Goal: Task Accomplishment & Management: Use online tool/utility

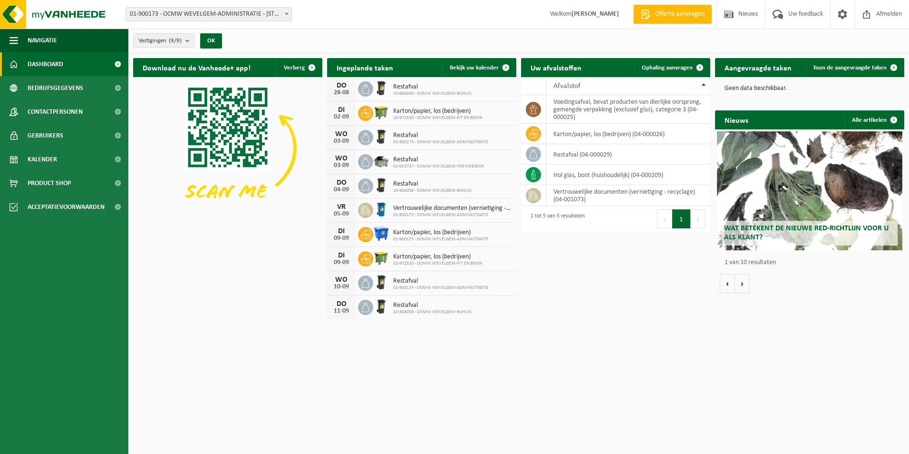
click at [366, 89] on icon at bounding box center [366, 89] width 10 height 10
click at [400, 87] on span "Restafval" at bounding box center [432, 87] width 78 height 8
click at [479, 69] on span "Bekijk uw kalender" at bounding box center [474, 68] width 49 height 6
click at [487, 68] on span "Bekijk uw kalender" at bounding box center [474, 68] width 49 height 6
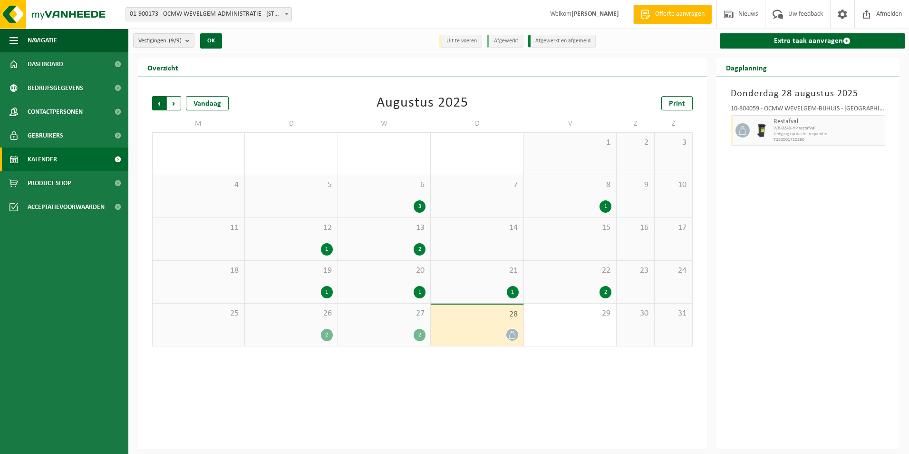
click at [175, 104] on span "Volgende" at bounding box center [174, 103] width 14 height 14
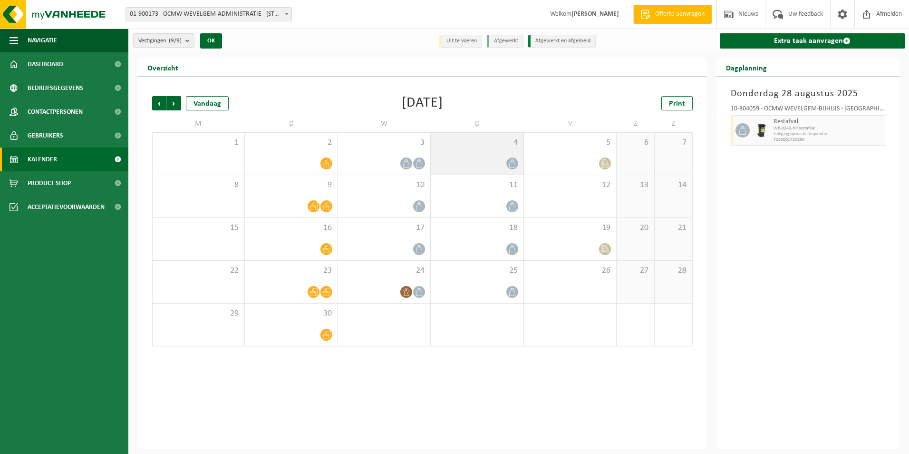
click at [510, 162] on icon at bounding box center [512, 163] width 8 height 8
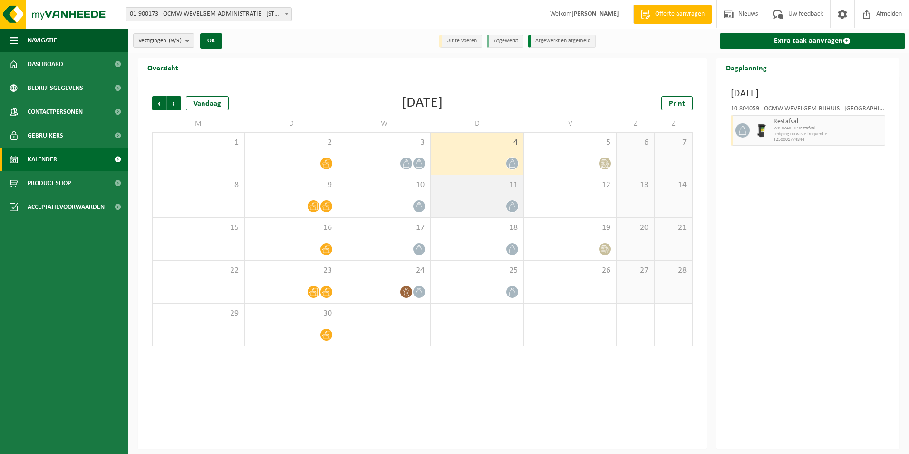
click at [514, 203] on icon at bounding box center [512, 206] width 8 height 8
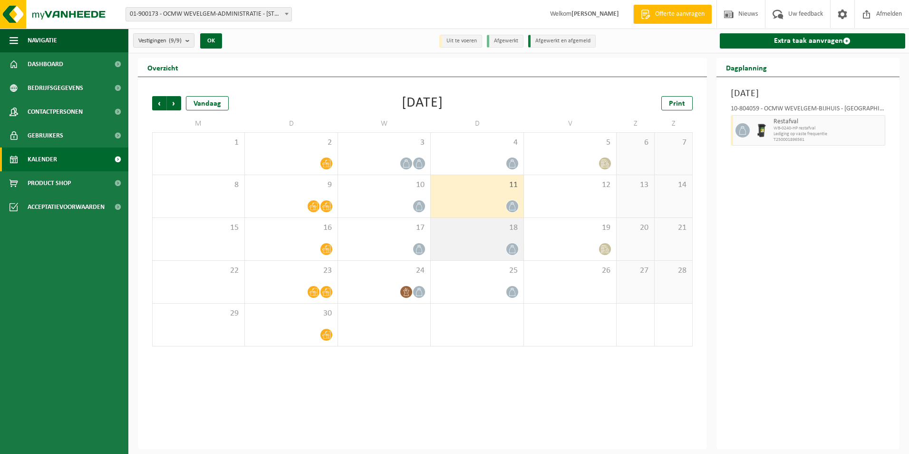
click at [506, 241] on div "18" at bounding box center [477, 239] width 92 height 42
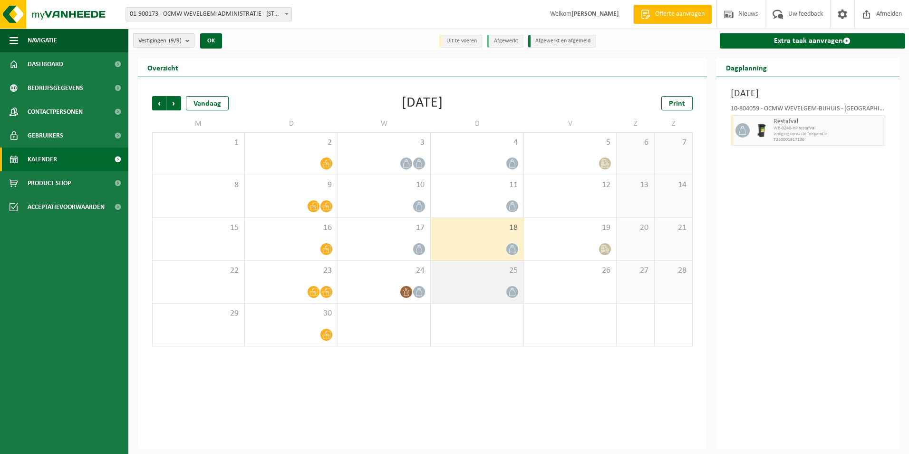
click at [514, 287] on span at bounding box center [512, 292] width 12 height 12
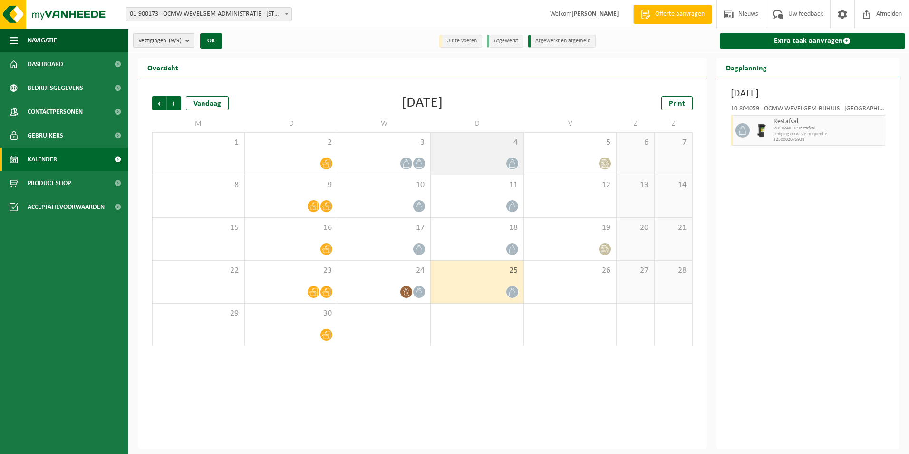
click at [497, 162] on div at bounding box center [477, 163] width 83 height 13
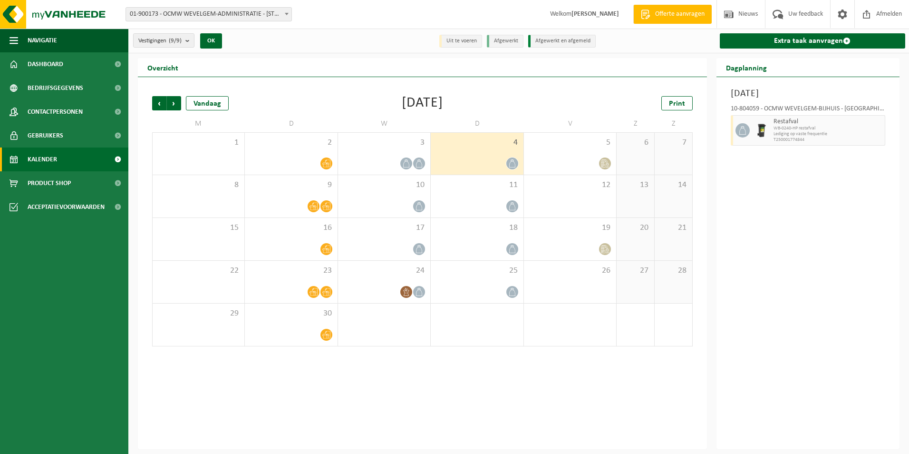
click at [516, 160] on span at bounding box center [512, 163] width 12 height 12
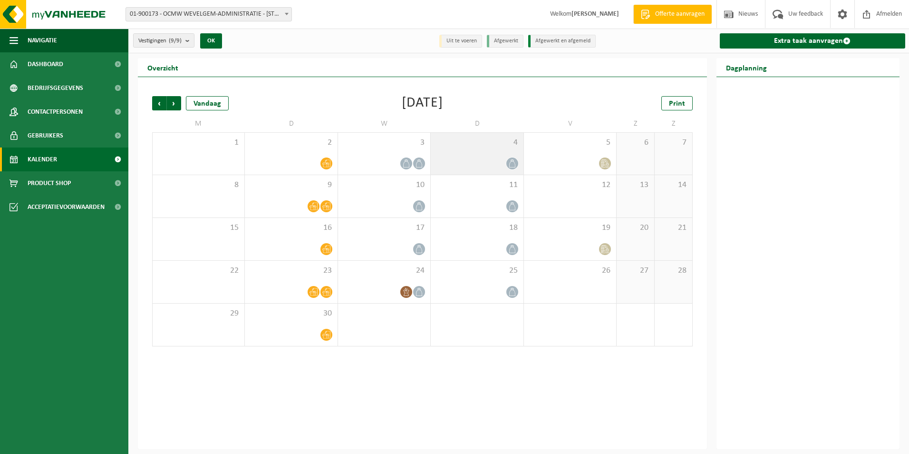
click at [508, 162] on icon at bounding box center [512, 163] width 8 height 8
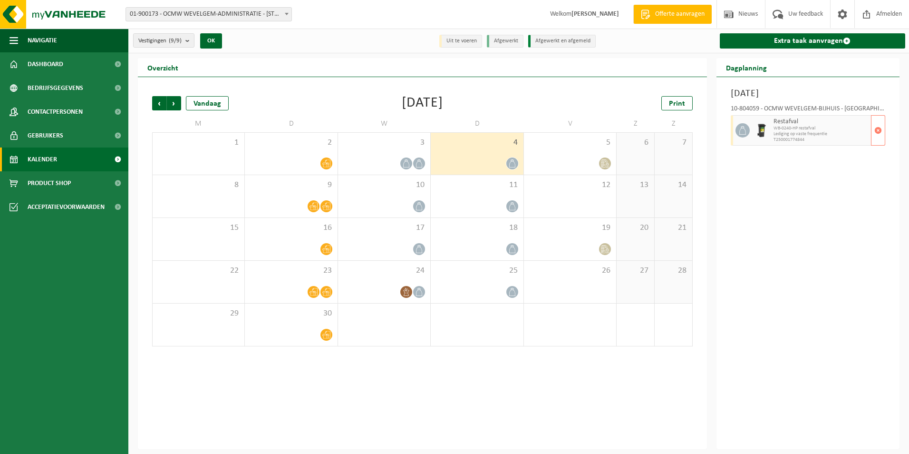
click at [788, 127] on span "WB-0240-HP restafval" at bounding box center [822, 129] width 96 height 6
click at [418, 248] on icon at bounding box center [419, 249] width 8 height 8
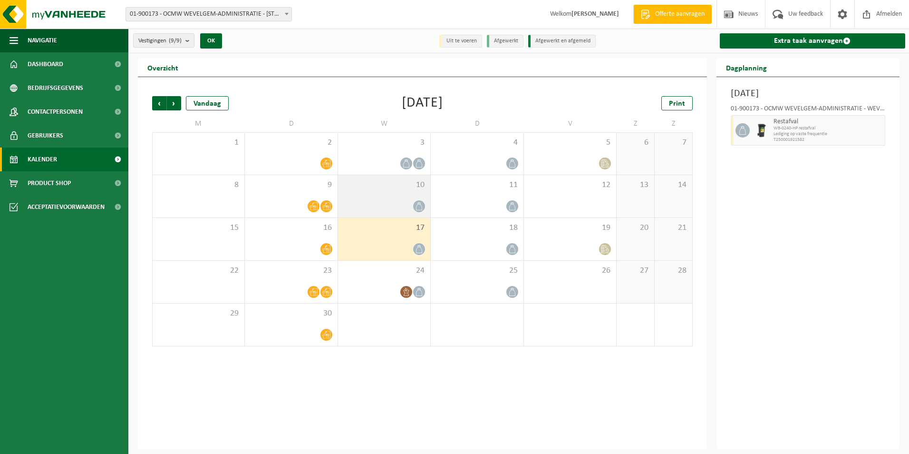
click at [415, 205] on icon at bounding box center [419, 206] width 8 height 8
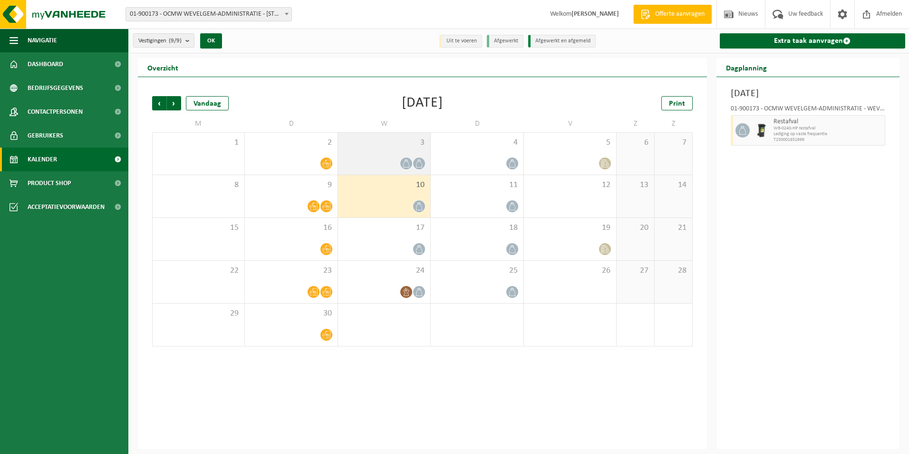
click at [416, 162] on icon at bounding box center [419, 163] width 8 height 8
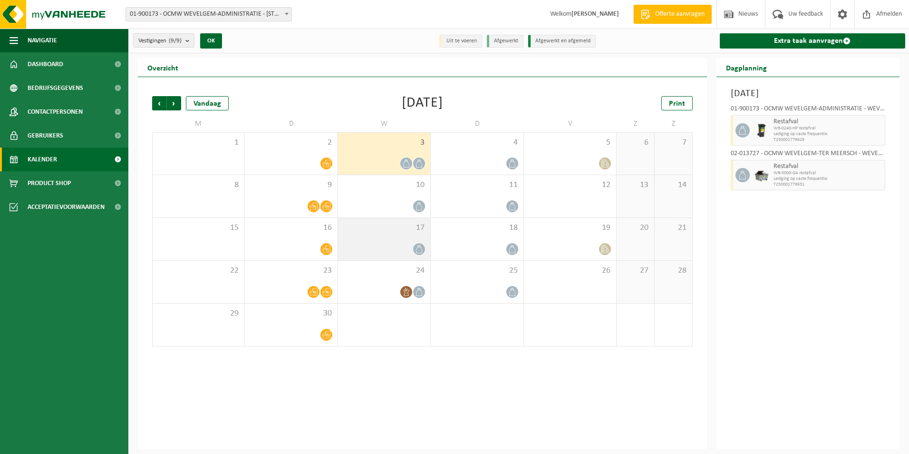
click at [421, 249] on icon at bounding box center [419, 249] width 8 height 8
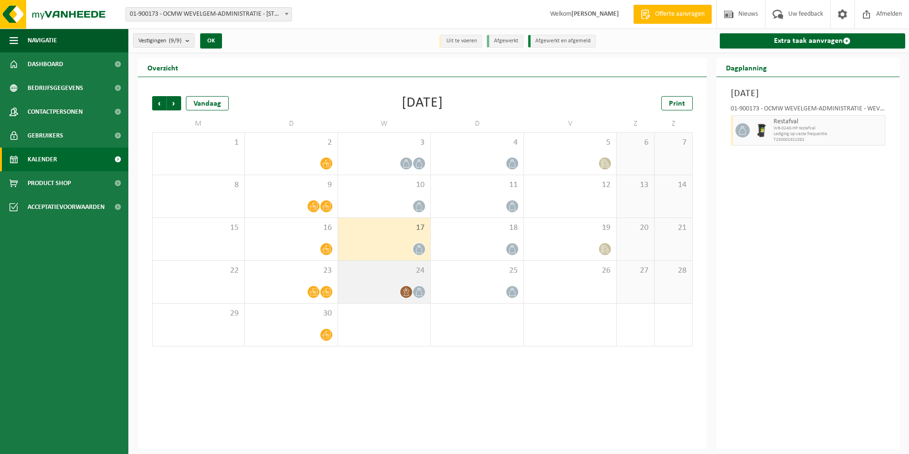
click at [421, 290] on icon at bounding box center [419, 292] width 6 height 8
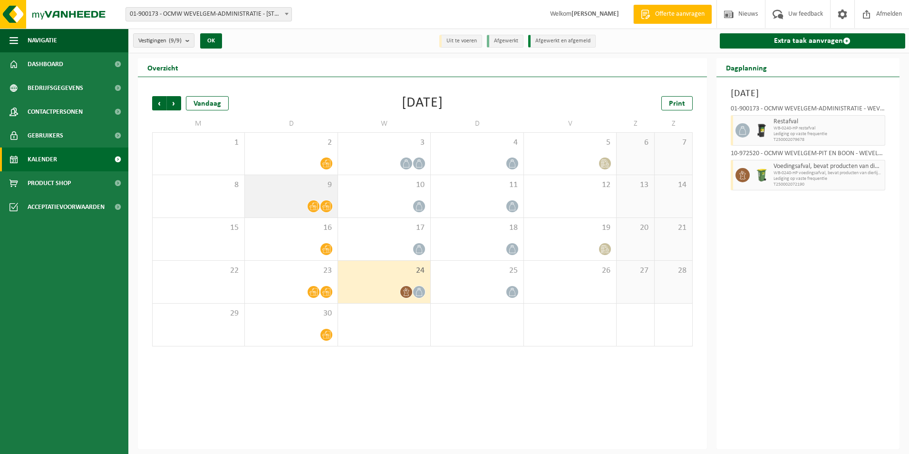
click at [322, 201] on div at bounding box center [326, 206] width 13 height 13
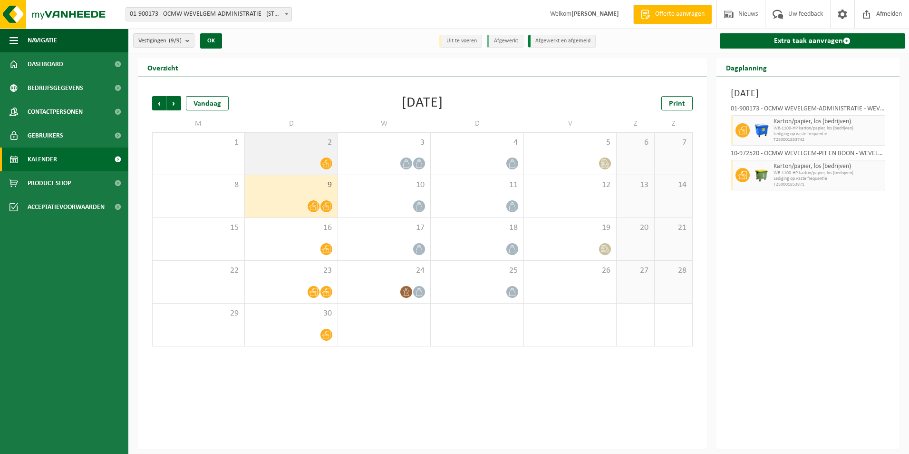
click at [321, 162] on span at bounding box center [326, 163] width 12 height 12
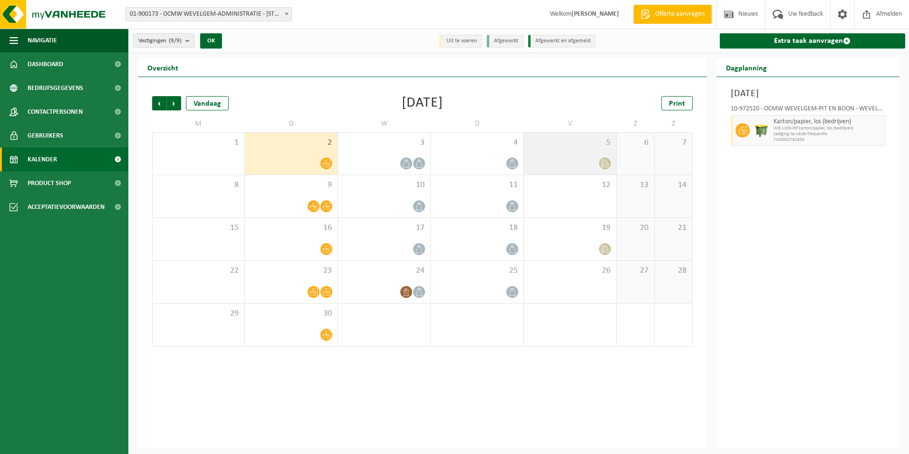
click at [603, 162] on icon at bounding box center [603, 162] width 3 height 3
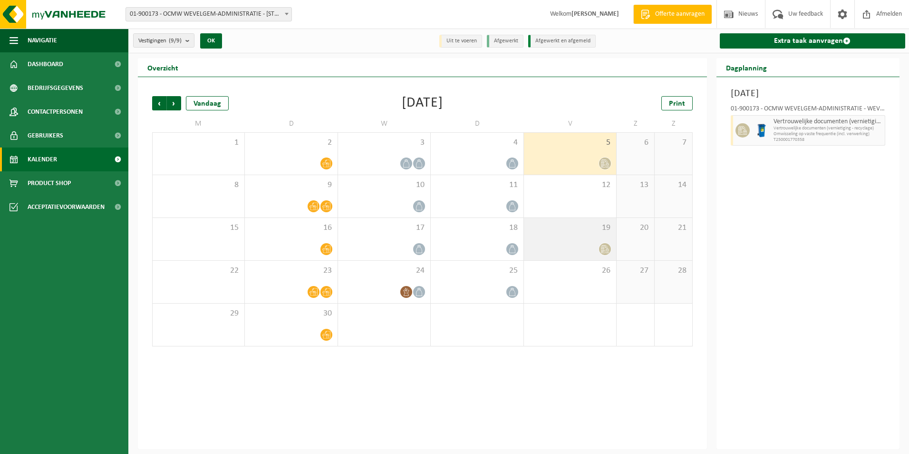
click at [606, 248] on icon at bounding box center [605, 249] width 8 height 8
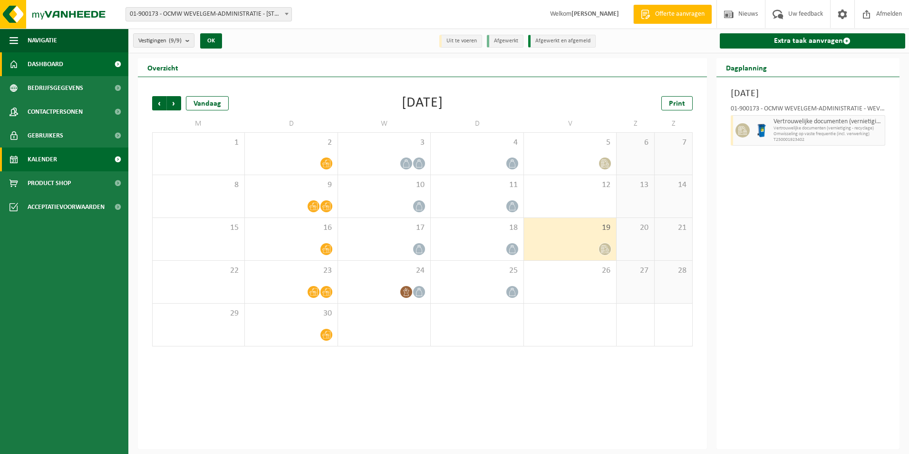
click at [58, 63] on span "Dashboard" at bounding box center [46, 64] width 36 height 24
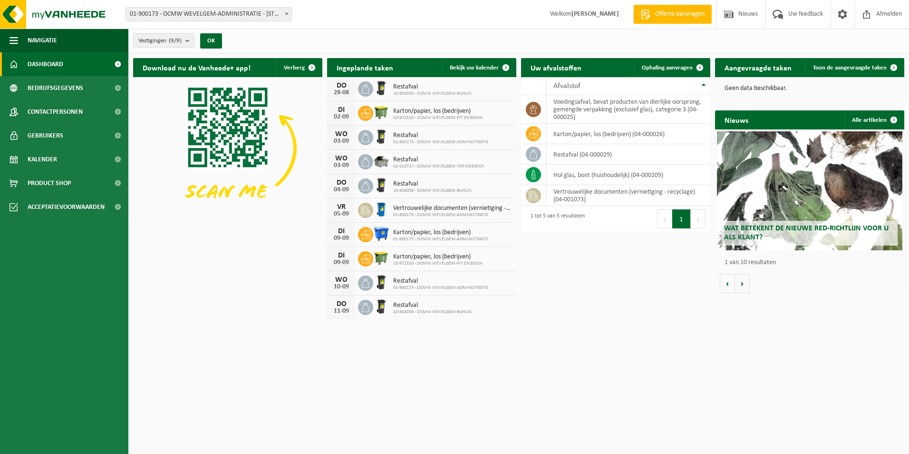
click at [396, 87] on span "Restafval" at bounding box center [432, 87] width 78 height 8
drag, startPoint x: 396, startPoint y: 87, endPoint x: 409, endPoint y: 116, distance: 31.5
click at [409, 116] on span "10-972520 - OCMW WEVELGEM-PIT EN BOON" at bounding box center [437, 118] width 89 height 6
click at [411, 213] on span "01-900173 - OCMW WEVELGEM-ADMINISTRATIE" at bounding box center [452, 215] width 118 height 6
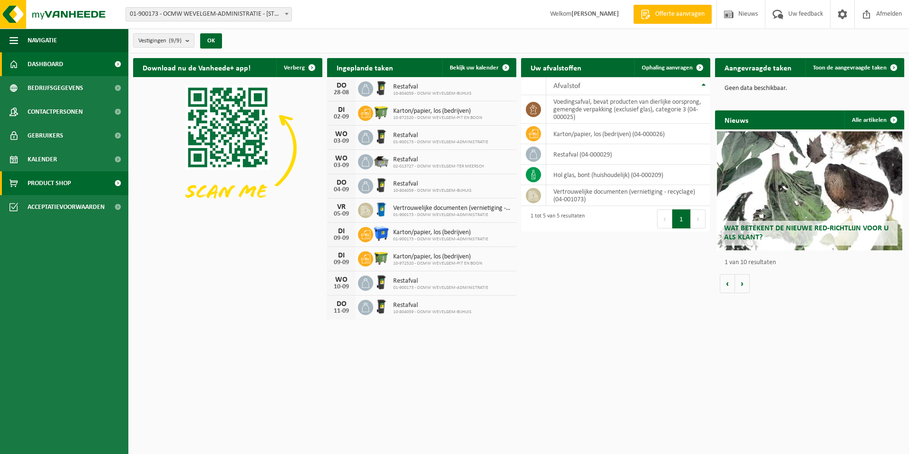
click at [57, 181] on span "Product Shop" at bounding box center [49, 183] width 43 height 24
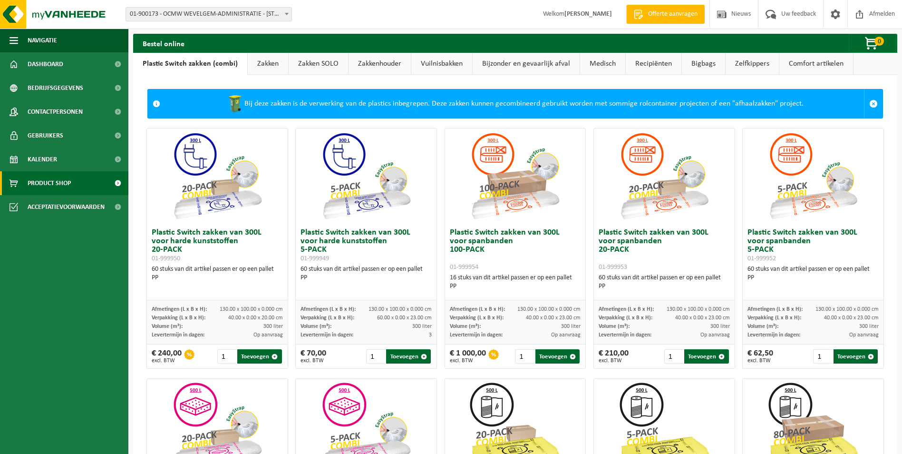
click at [453, 59] on link "Vuilnisbakken" at bounding box center [441, 64] width 61 height 22
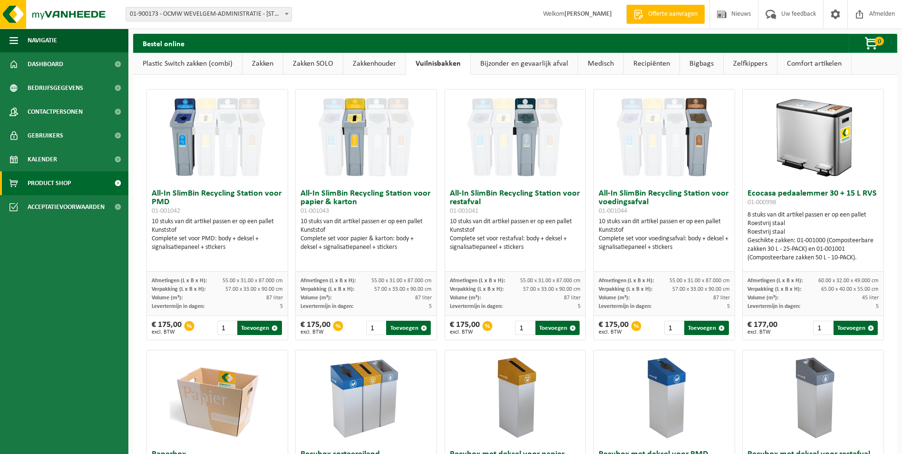
click at [538, 68] on link "Bijzonder en gevaarlijk afval" at bounding box center [524, 64] width 107 height 22
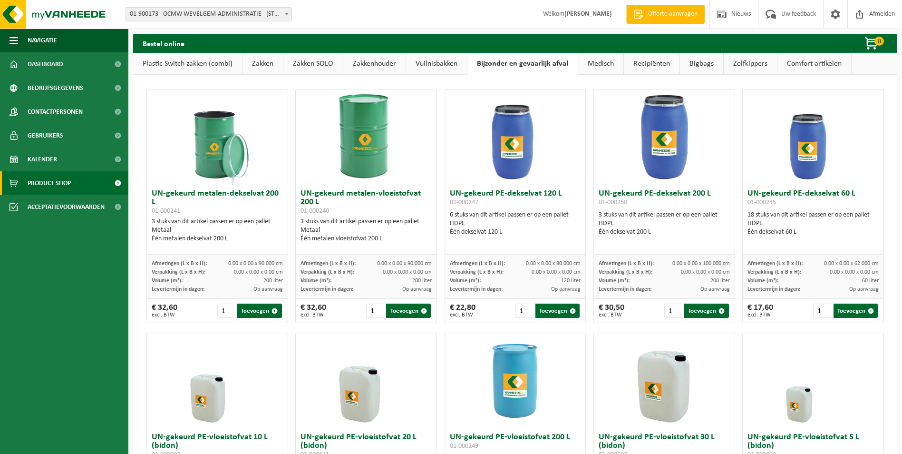
click at [640, 63] on link "Recipiënten" at bounding box center [652, 64] width 56 height 22
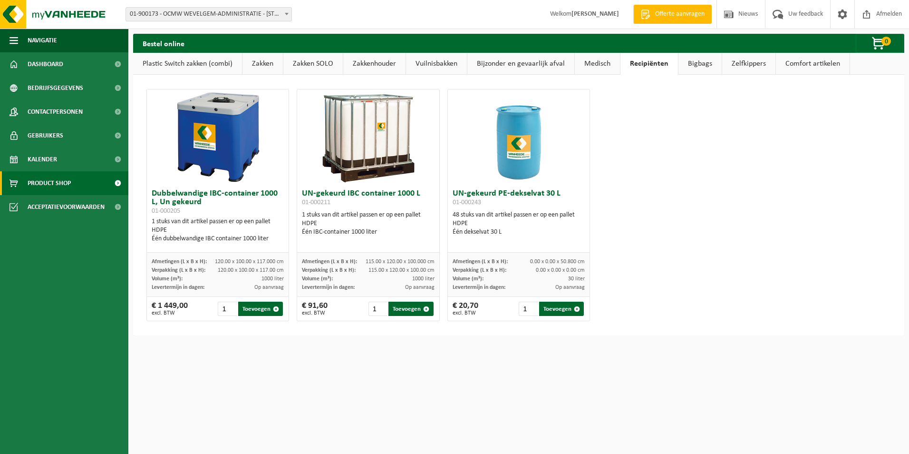
click at [591, 66] on link "Medisch" at bounding box center [597, 64] width 45 height 22
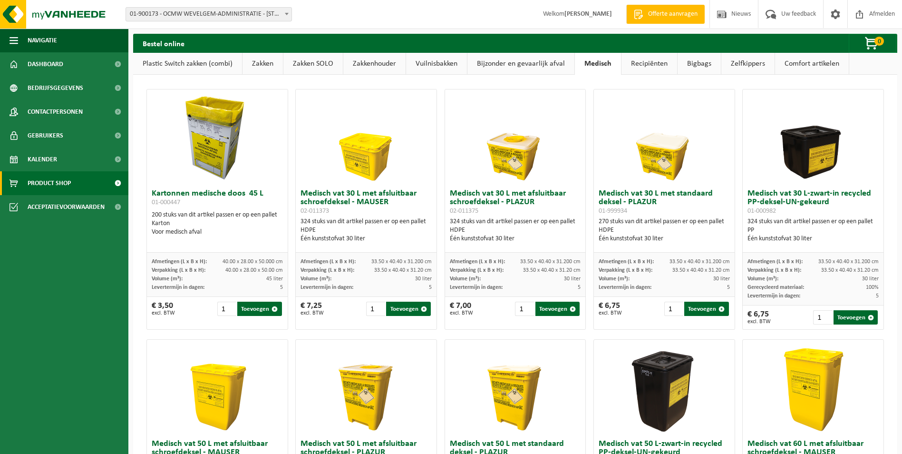
click at [750, 66] on link "Zelfkippers" at bounding box center [747, 64] width 53 height 22
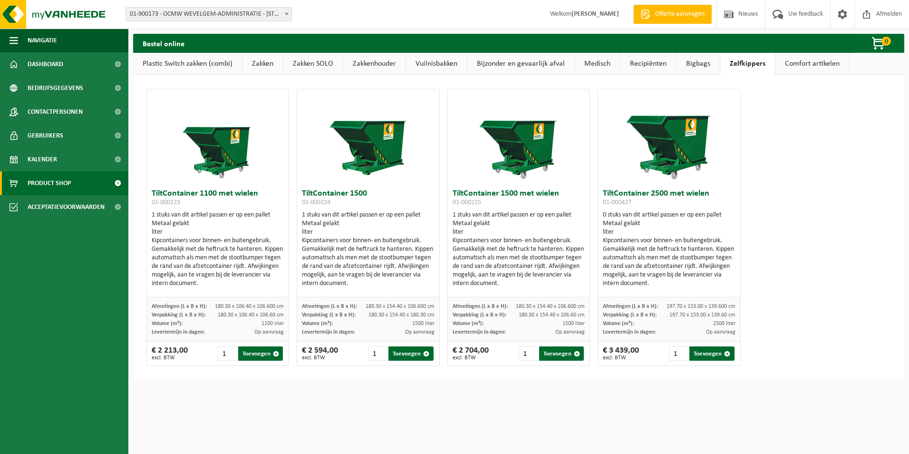
click at [704, 67] on link "Bigbags" at bounding box center [698, 64] width 43 height 22
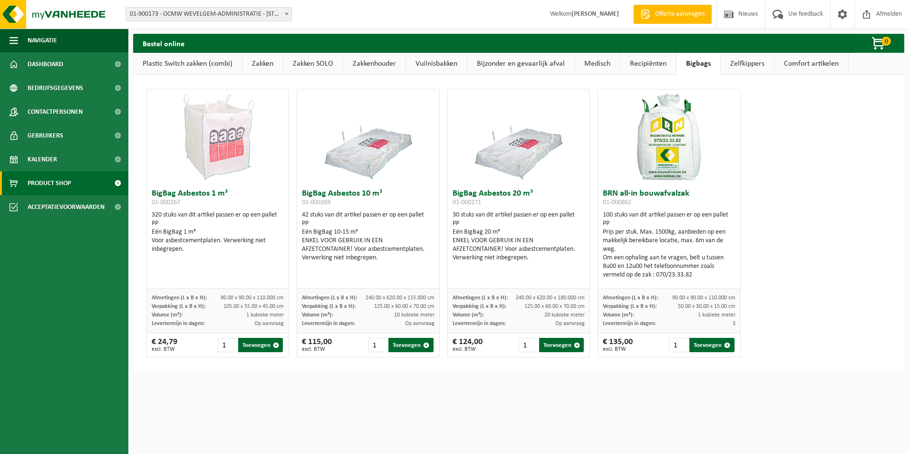
click at [809, 64] on link "Comfort artikelen" at bounding box center [812, 64] width 74 height 22
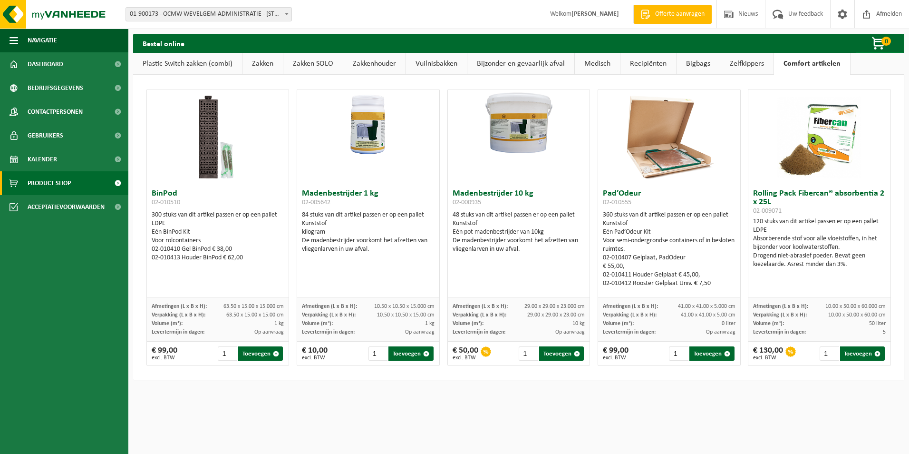
click at [182, 68] on link "Plastic Switch zakken (combi)" at bounding box center [187, 64] width 109 height 22
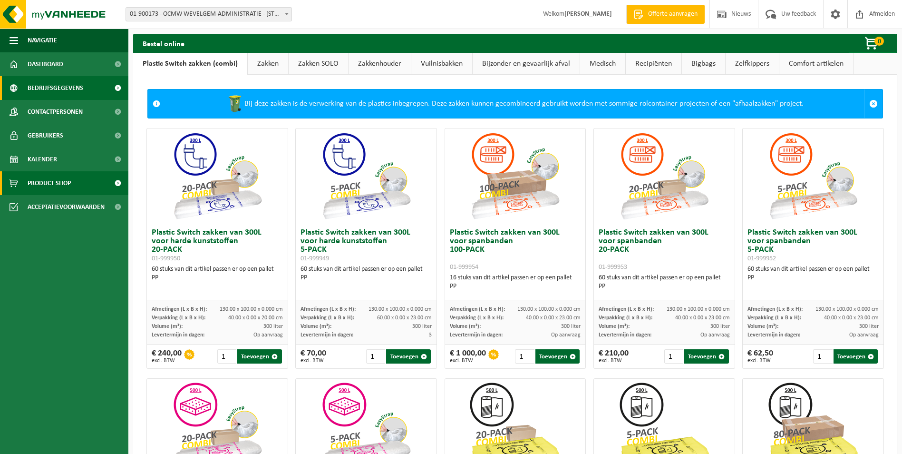
click at [58, 87] on span "Bedrijfsgegevens" at bounding box center [56, 88] width 56 height 24
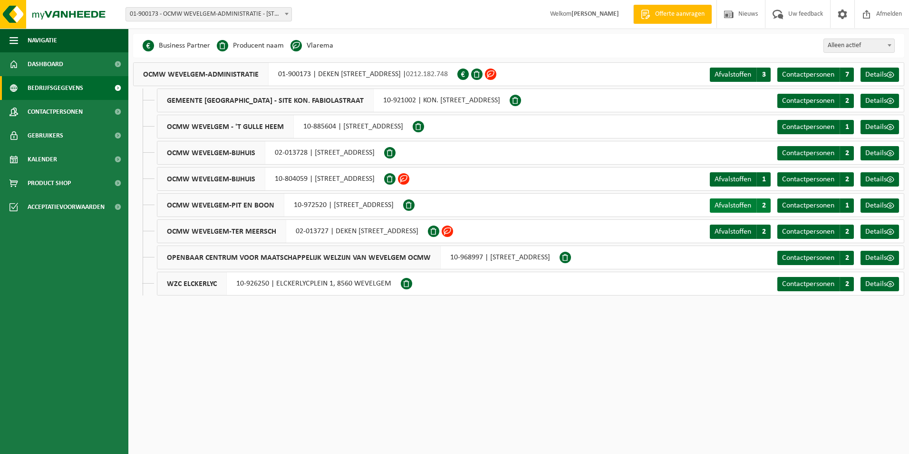
click at [735, 205] on span "Afvalstoffen" at bounding box center [733, 206] width 37 height 8
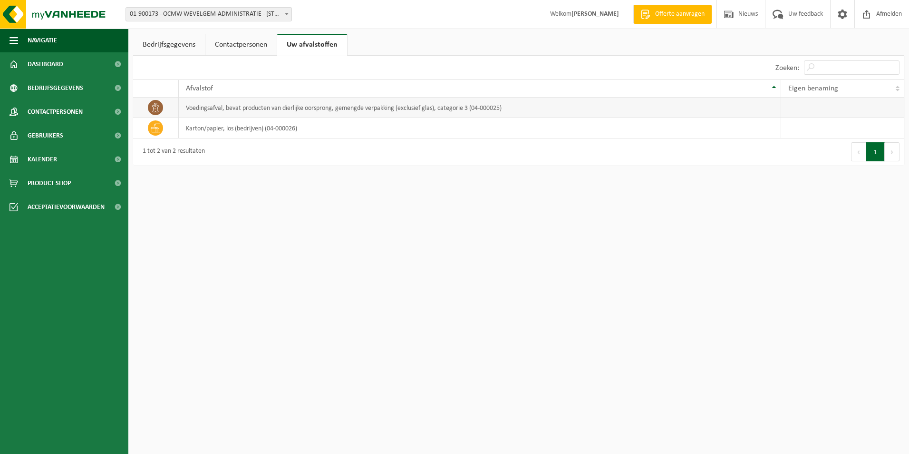
click at [153, 107] on icon at bounding box center [156, 108] width 10 height 10
click at [189, 49] on link "Bedrijfsgegevens" at bounding box center [169, 45] width 72 height 22
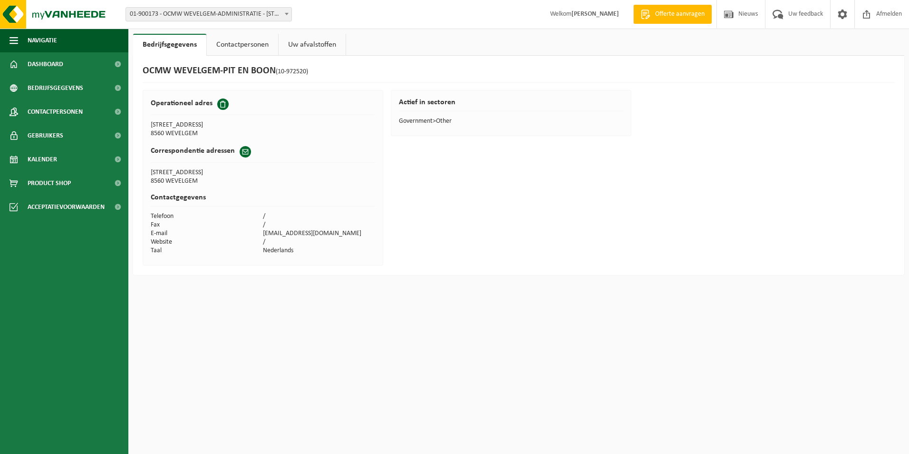
click at [254, 44] on link "Contactpersonen" at bounding box center [242, 45] width 71 height 22
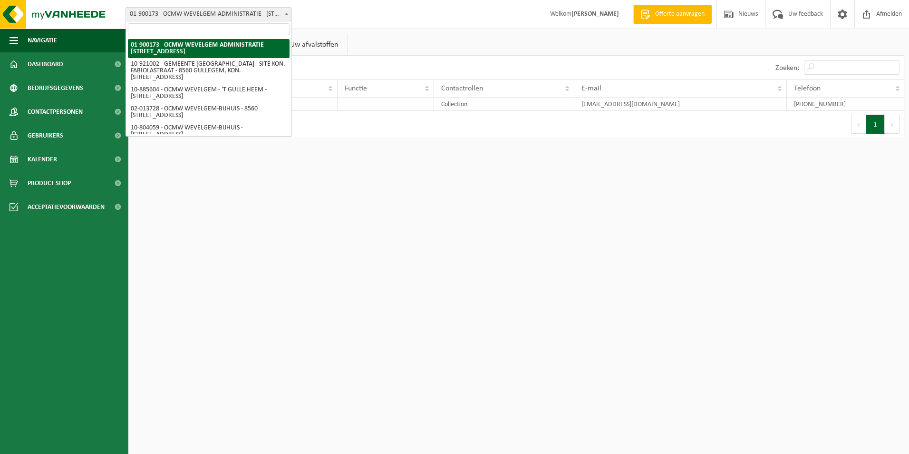
click at [289, 13] on span at bounding box center [287, 14] width 10 height 12
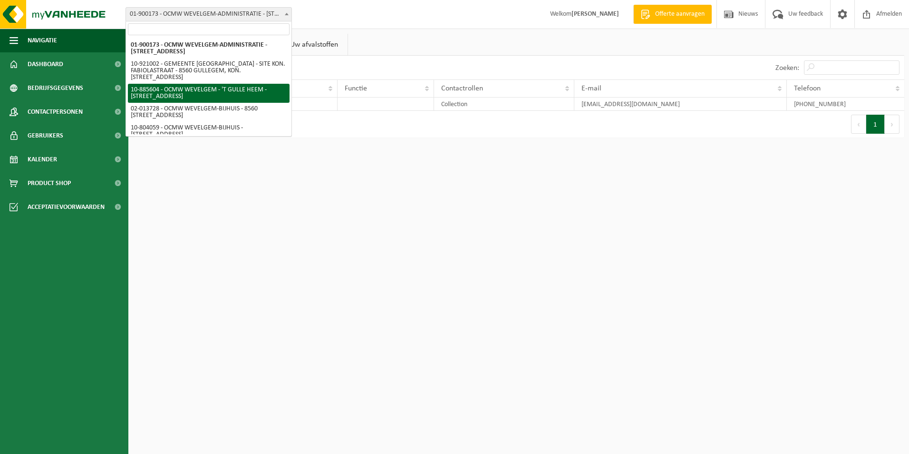
select select "112357"
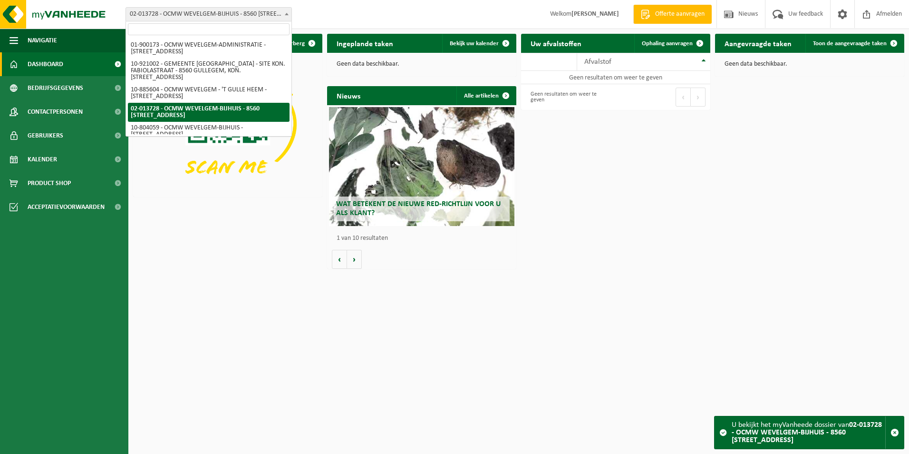
click at [285, 14] on b at bounding box center [287, 14] width 4 height 2
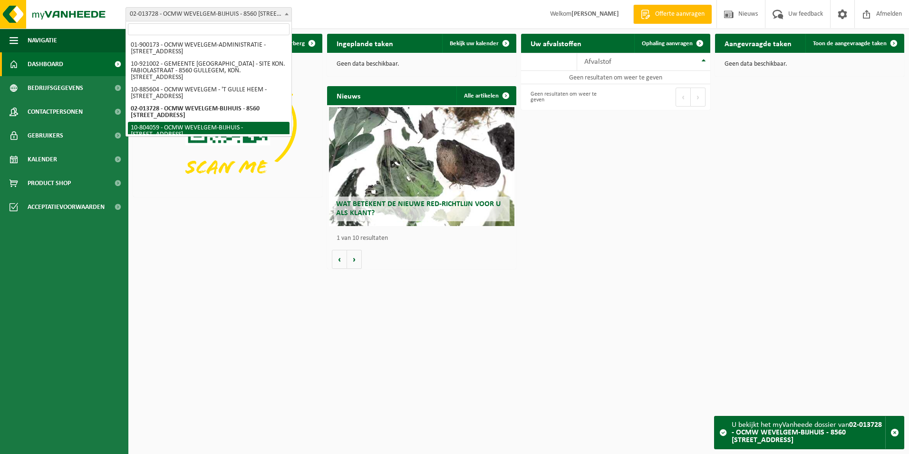
select select "34337"
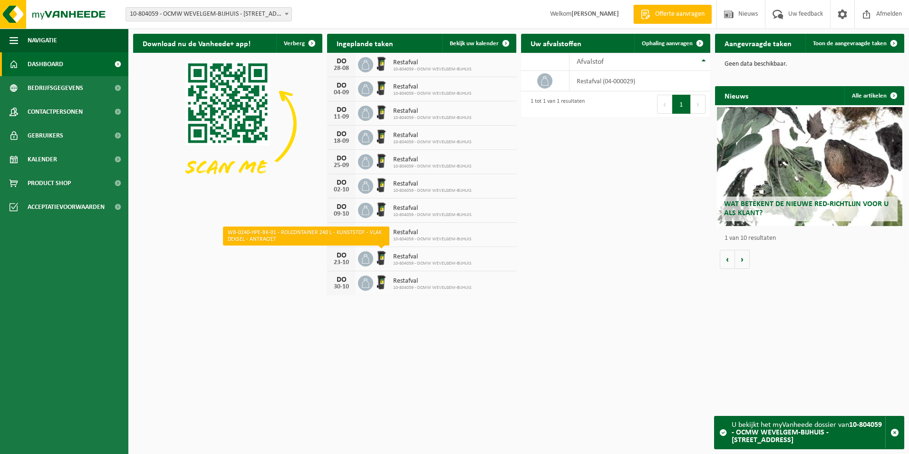
click at [386, 261] on img at bounding box center [381, 258] width 16 height 16
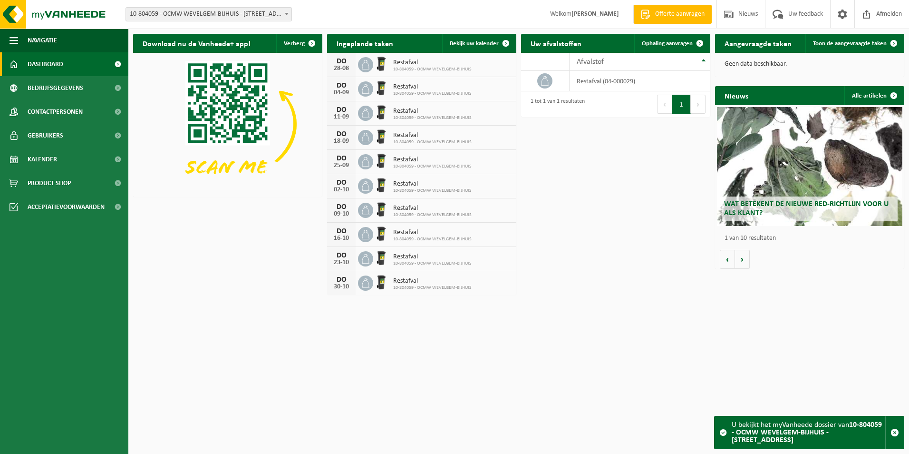
click at [386, 261] on img at bounding box center [381, 258] width 16 height 16
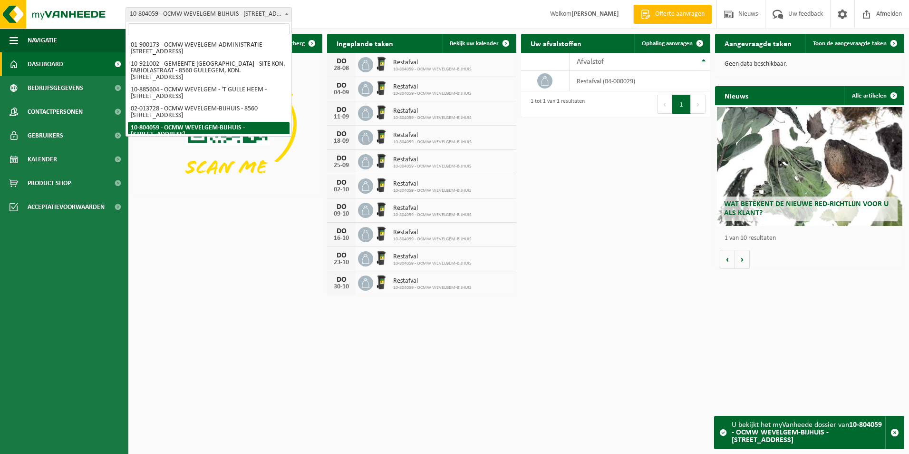
click at [286, 12] on span at bounding box center [287, 14] width 10 height 12
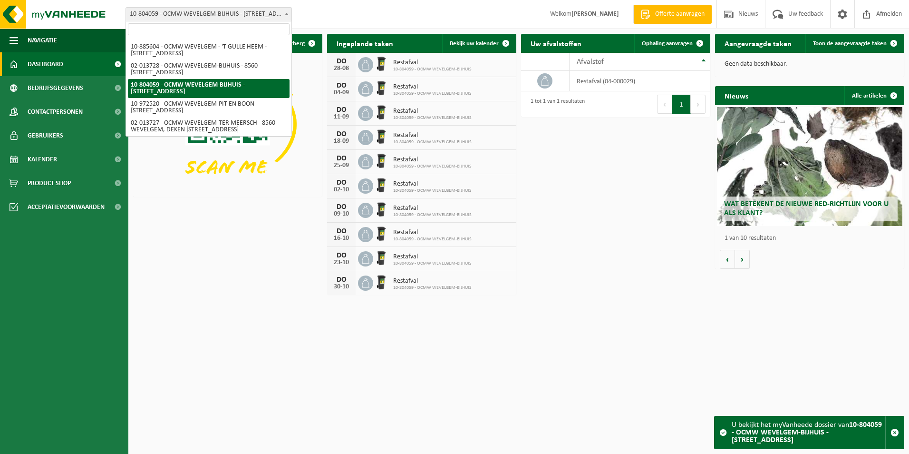
scroll to position [49, 0]
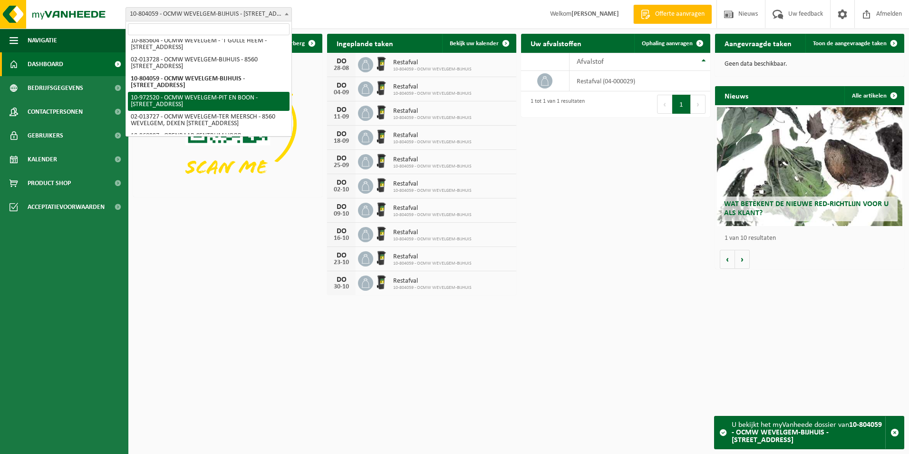
select select "156455"
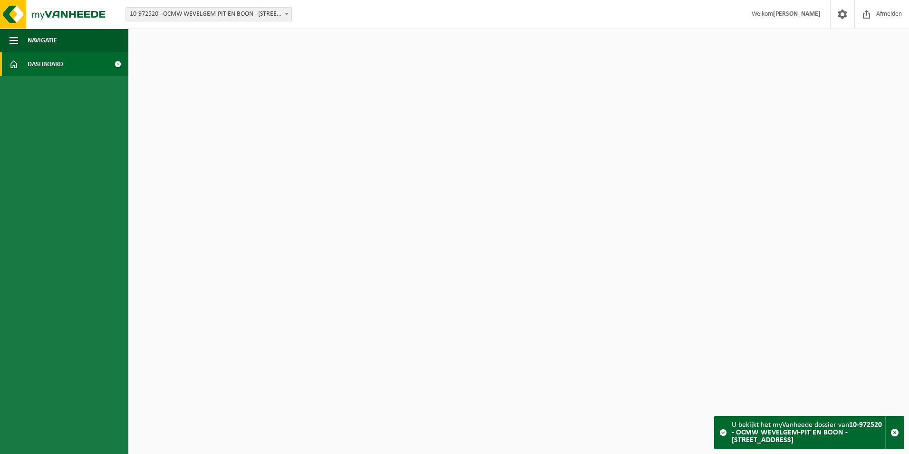
click at [548, 126] on html "Vestiging: 01-900173 - OCMW WEVELGEM-ADMINISTRATIE - 8560 WEVELGEM, DEKEN JONCK…" at bounding box center [454, 227] width 909 height 454
click at [808, 432] on strong "10-972520 - OCMW WEVELGEM-PIT EN BOON - [STREET_ADDRESS]" at bounding box center [807, 432] width 150 height 23
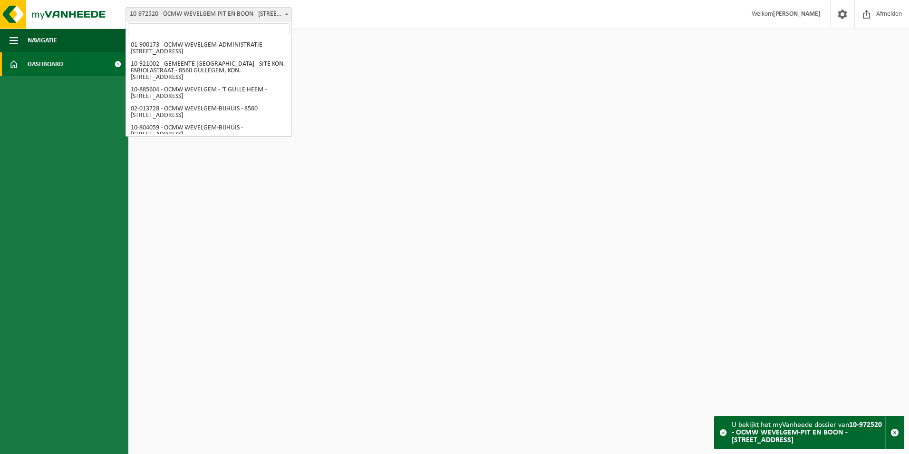
click at [289, 12] on span at bounding box center [287, 14] width 10 height 12
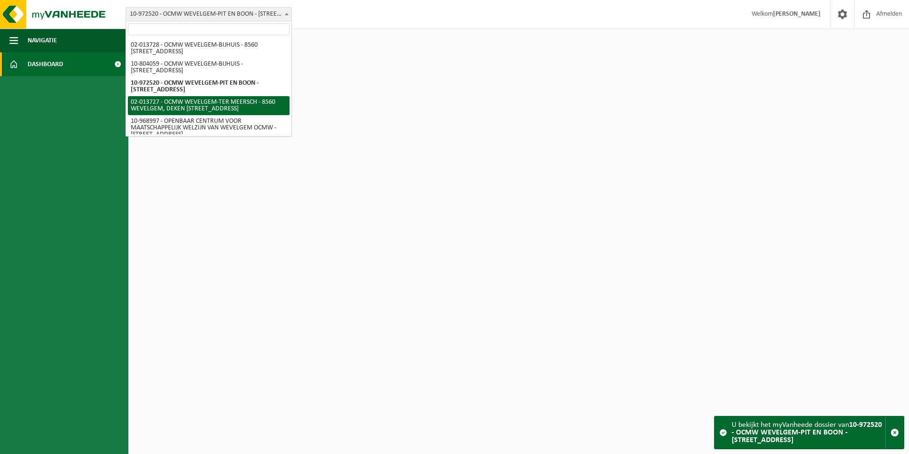
select select "12862"
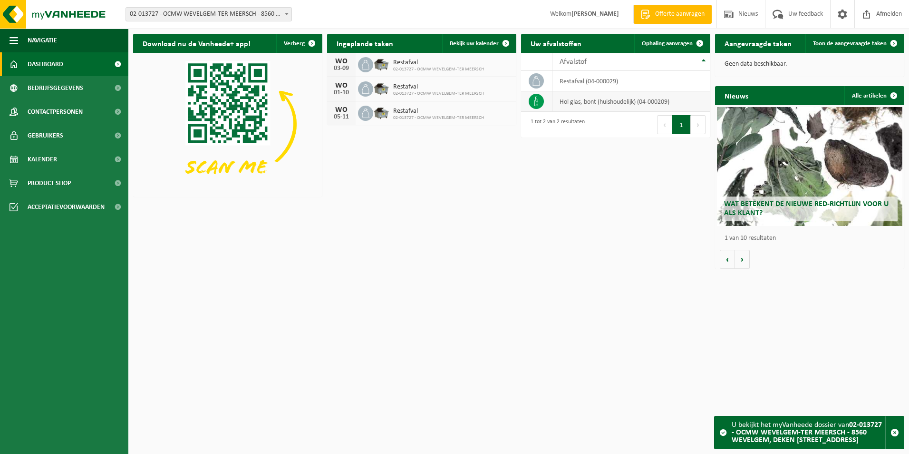
click at [536, 105] on icon at bounding box center [537, 102] width 10 height 10
click at [388, 95] on div "Restafval 02-013727 - OCMW WEVELGEM-TER MEERSCH" at bounding box center [436, 89] width 96 height 15
drag, startPoint x: 388, startPoint y: 95, endPoint x: 462, endPoint y: 93, distance: 73.3
click at [462, 93] on span "02-013727 - OCMW WEVELGEM-TER MEERSCH" at bounding box center [438, 94] width 91 height 6
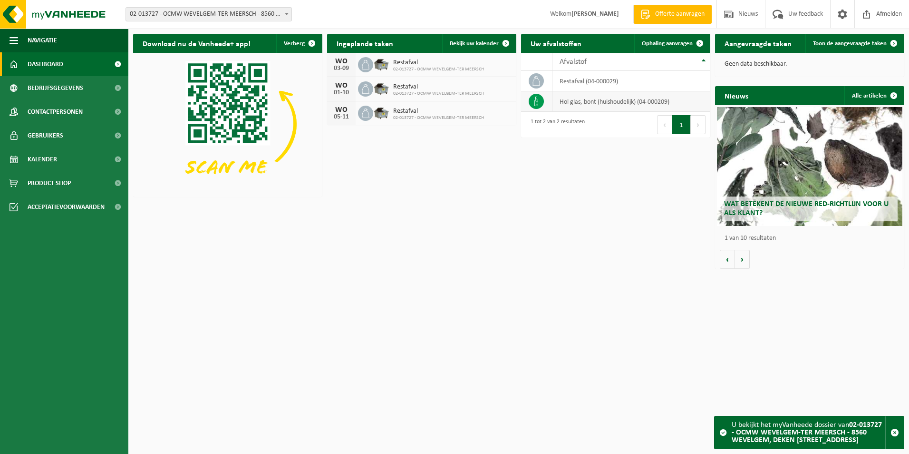
click at [544, 103] on td at bounding box center [536, 101] width 31 height 20
drag, startPoint x: 544, startPoint y: 103, endPoint x: 586, endPoint y: 104, distance: 42.3
click at [586, 104] on td "hol glas, bont (huishoudelijk) (04-000209)" at bounding box center [632, 101] width 158 height 20
click at [669, 43] on span "Ophaling aanvragen" at bounding box center [667, 43] width 51 height 6
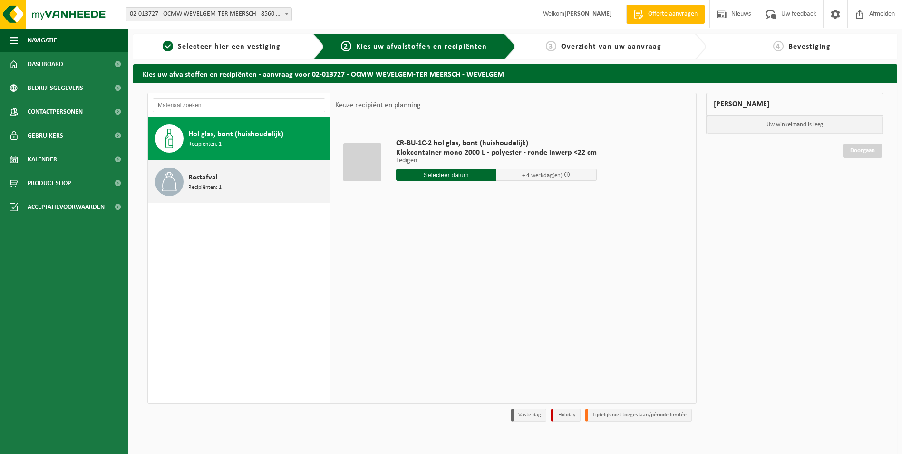
click at [193, 182] on span "Restafval" at bounding box center [202, 177] width 29 height 11
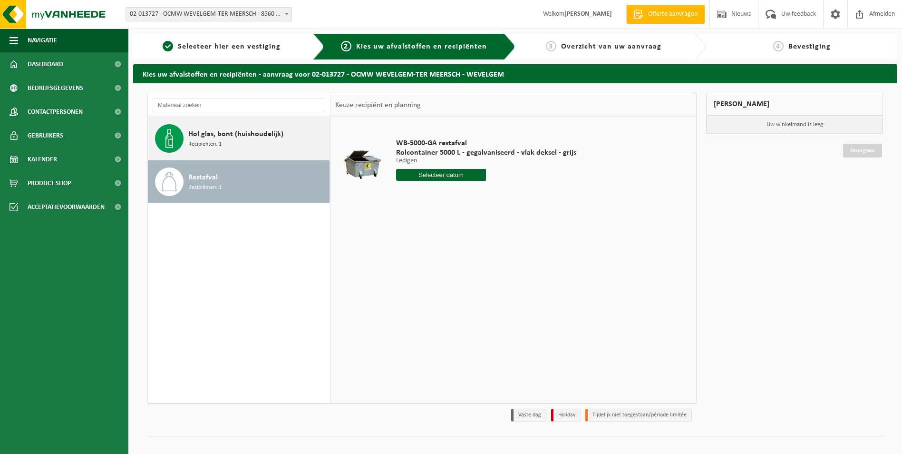
click at [204, 142] on span "Recipiënten: 1" at bounding box center [204, 144] width 33 height 9
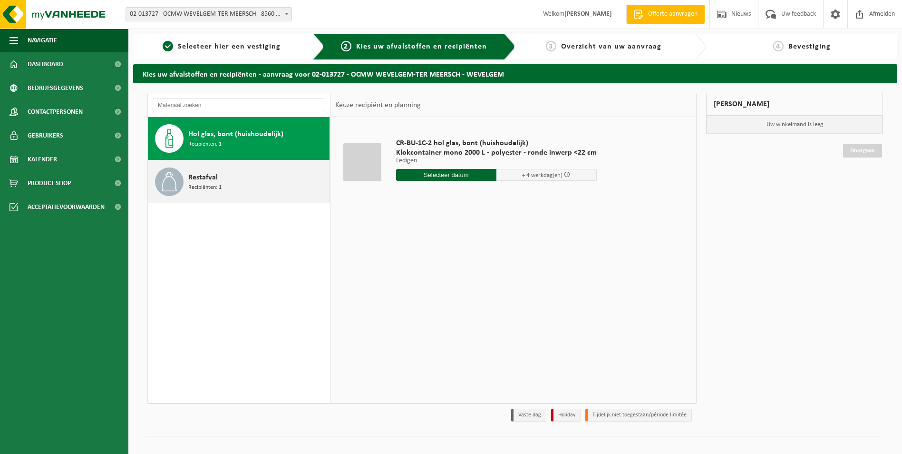
click at [214, 183] on span "Recipiënten: 1" at bounding box center [204, 187] width 33 height 9
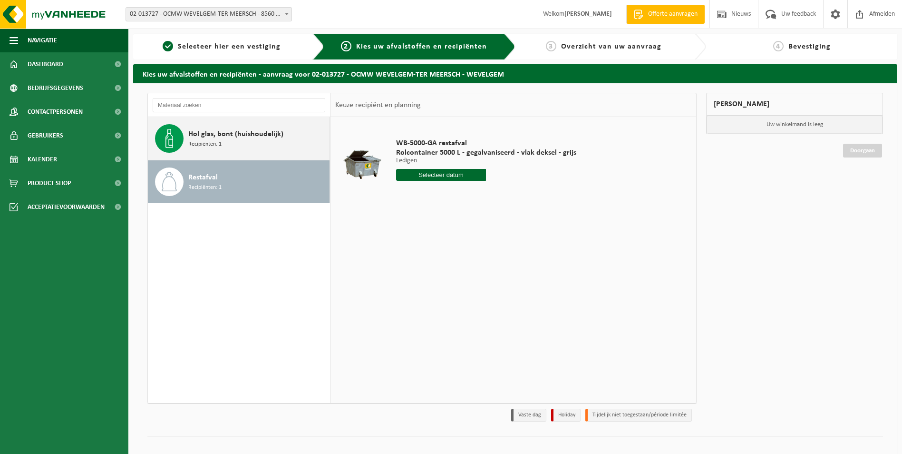
click at [213, 133] on span "Hol glas, bont (huishoudelijk)" at bounding box center [235, 133] width 95 height 11
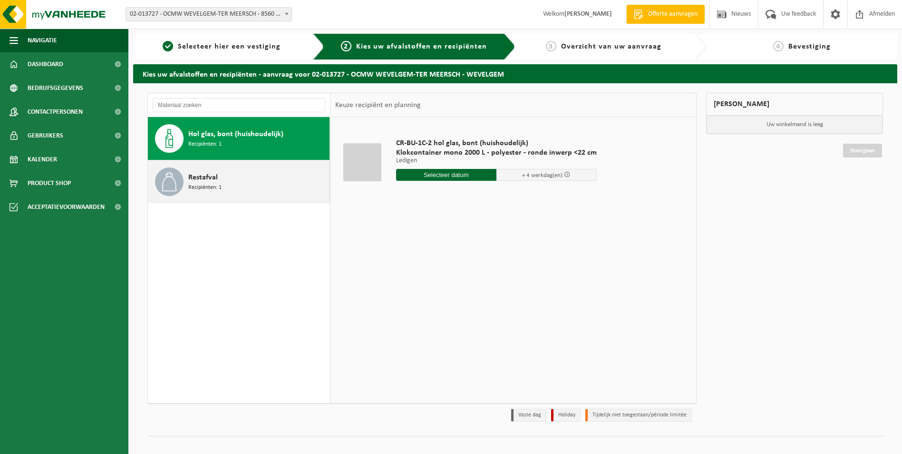
click at [205, 181] on span "Restafval" at bounding box center [202, 177] width 29 height 11
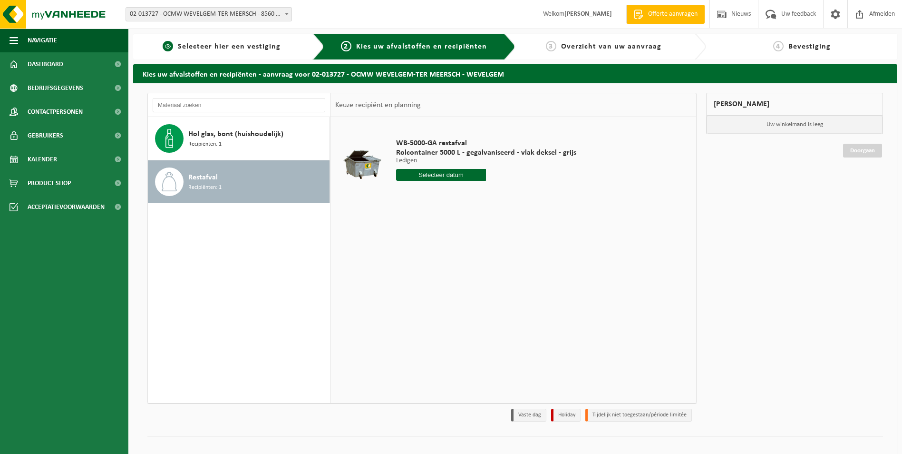
click at [243, 43] on span "Selecteer hier een vestiging" at bounding box center [229, 47] width 103 height 8
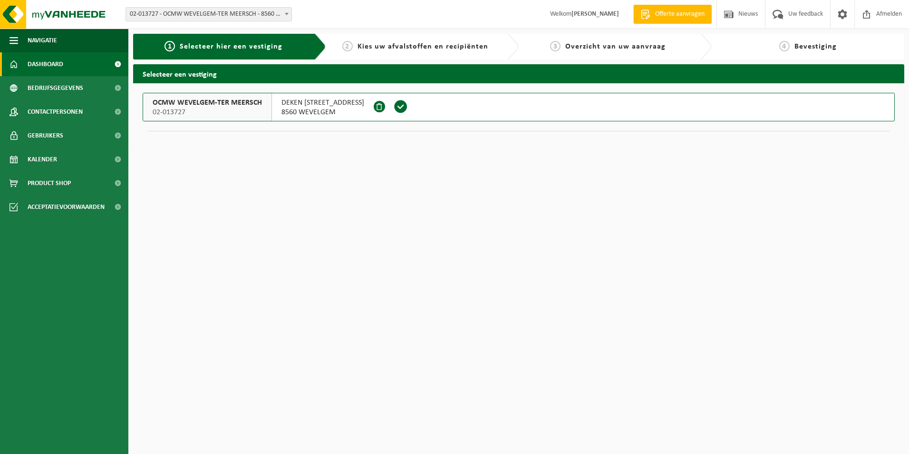
click at [56, 63] on span "Dashboard" at bounding box center [46, 64] width 36 height 24
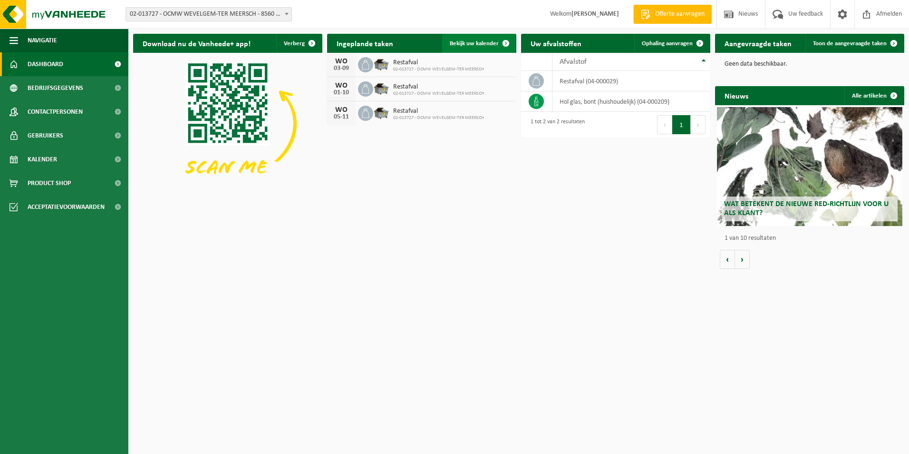
click at [470, 44] on span "Bekijk uw kalender" at bounding box center [474, 43] width 49 height 6
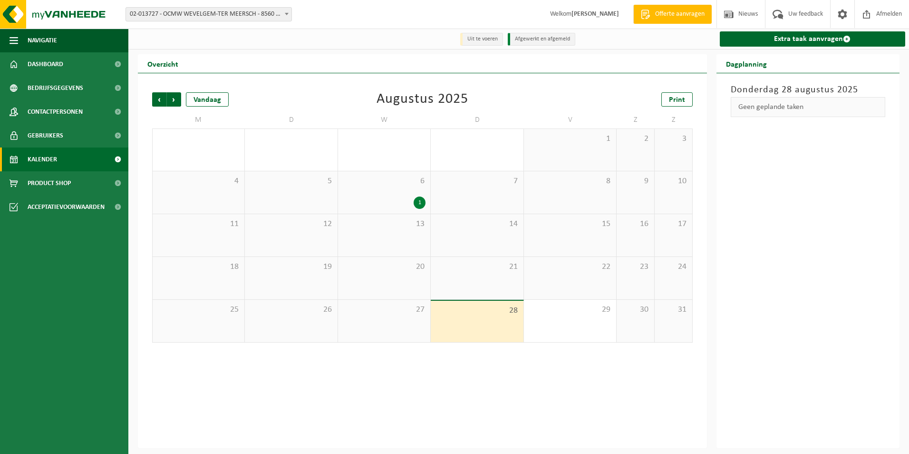
click at [417, 201] on div "1" at bounding box center [420, 202] width 12 height 12
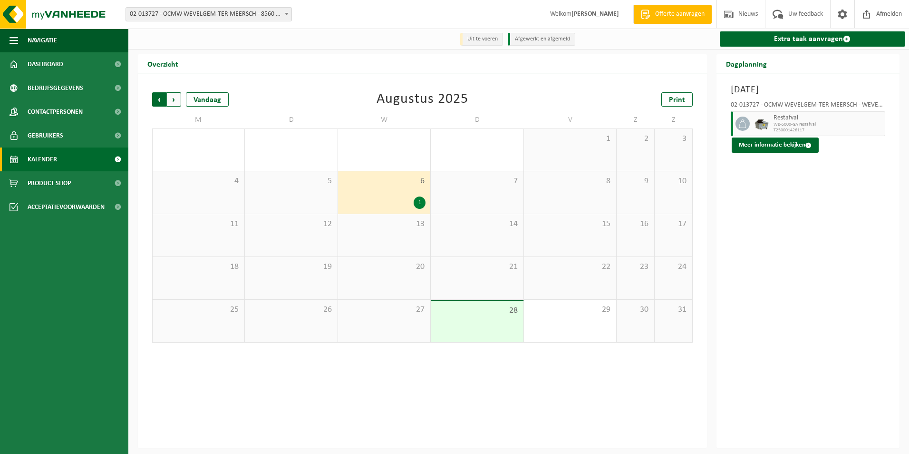
click at [174, 98] on span "Volgende" at bounding box center [174, 99] width 14 height 14
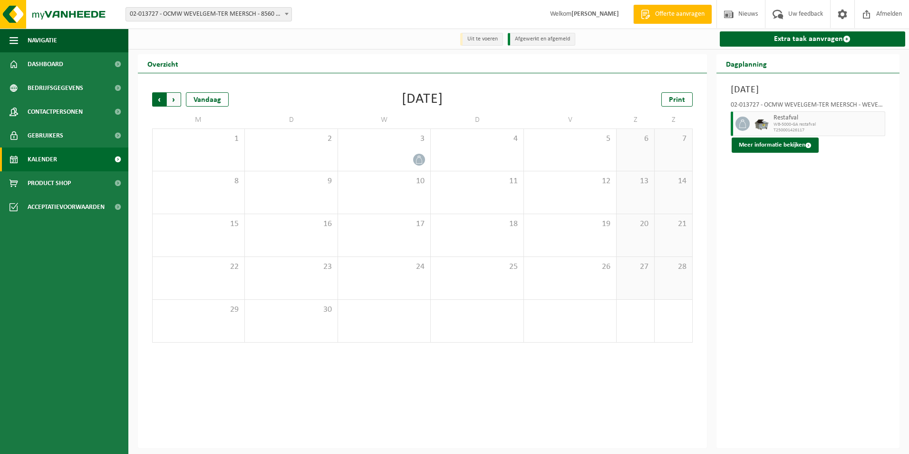
click at [171, 102] on span "Volgende" at bounding box center [174, 99] width 14 height 14
click at [172, 102] on span "Volgende" at bounding box center [174, 99] width 14 height 14
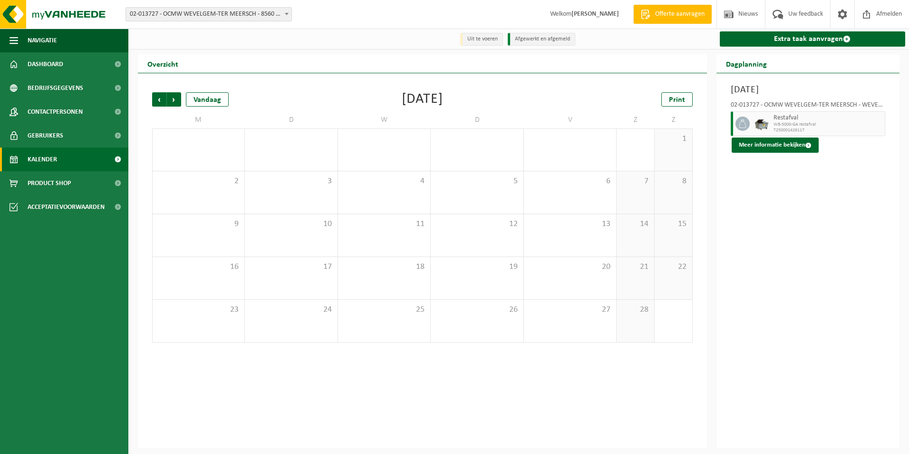
click at [172, 102] on span "Volgende" at bounding box center [174, 99] width 14 height 14
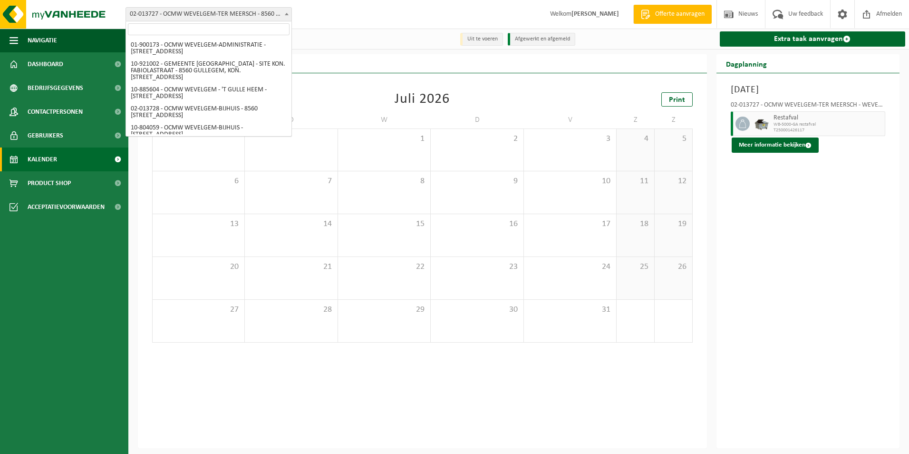
scroll to position [83, 0]
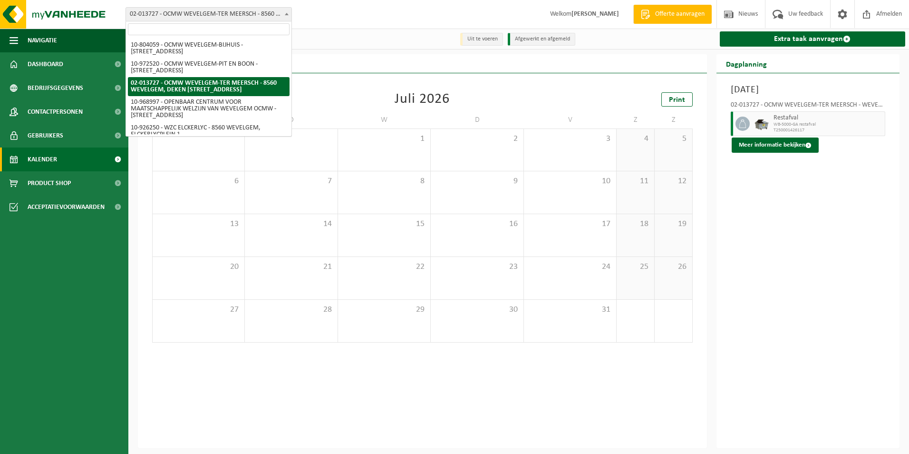
click at [283, 16] on span at bounding box center [287, 14] width 10 height 12
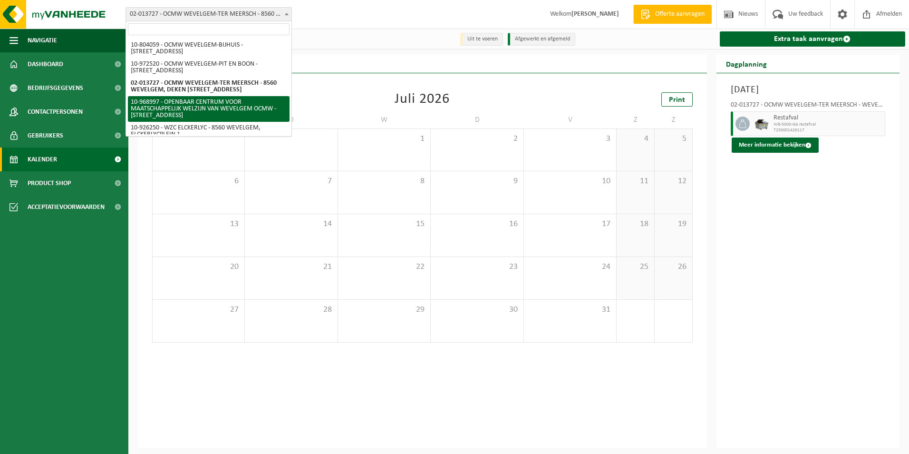
select select "154632"
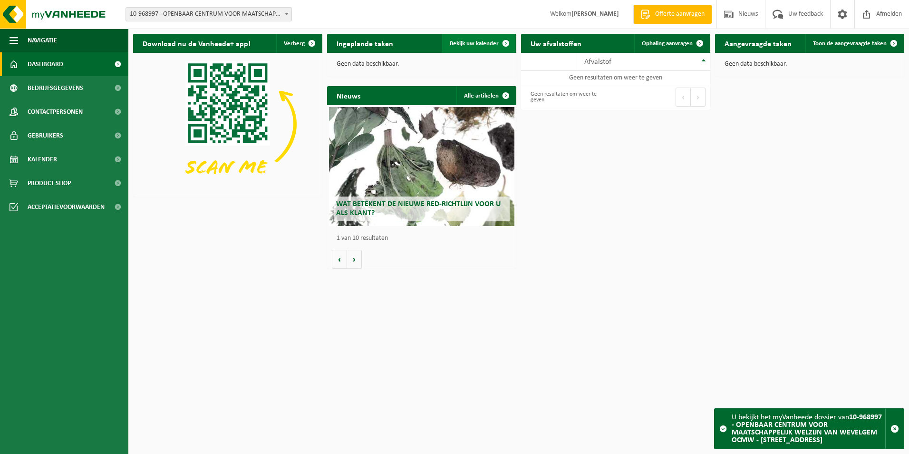
click at [448, 42] on link "Bekijk uw kalender" at bounding box center [478, 43] width 73 height 19
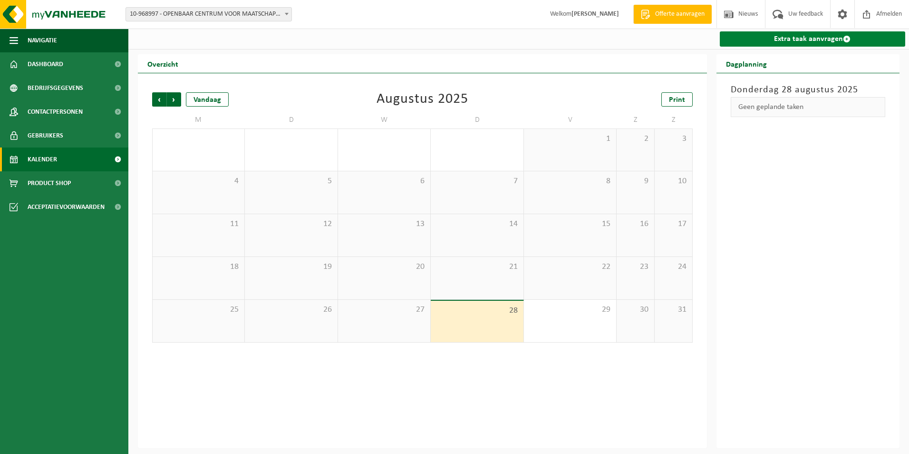
click at [778, 39] on link "Extra taak aanvragen" at bounding box center [813, 38] width 186 height 15
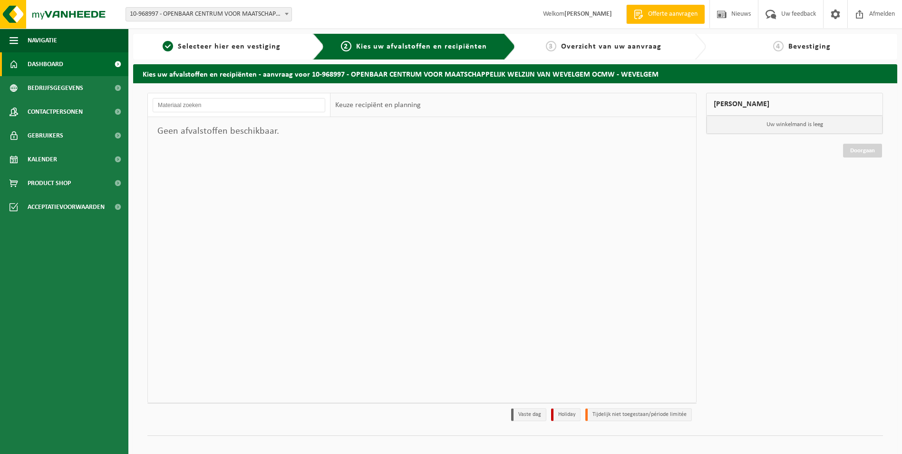
click at [45, 64] on span "Dashboard" at bounding box center [46, 64] width 36 height 24
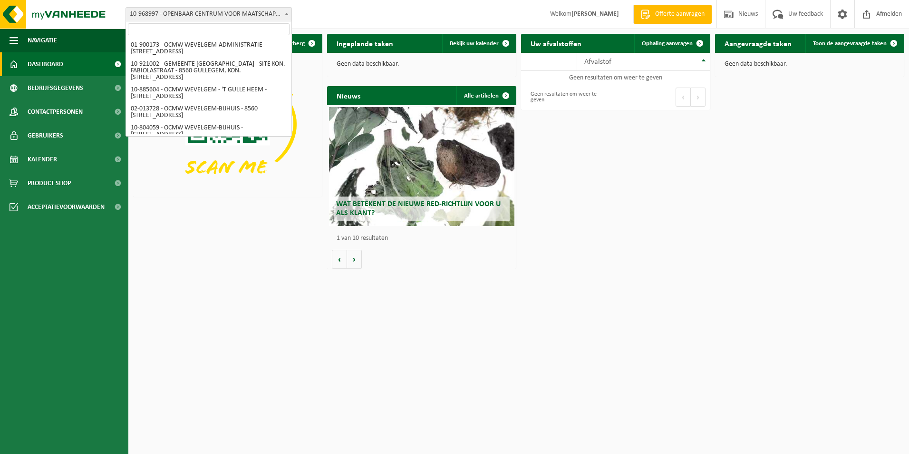
scroll to position [88, 0]
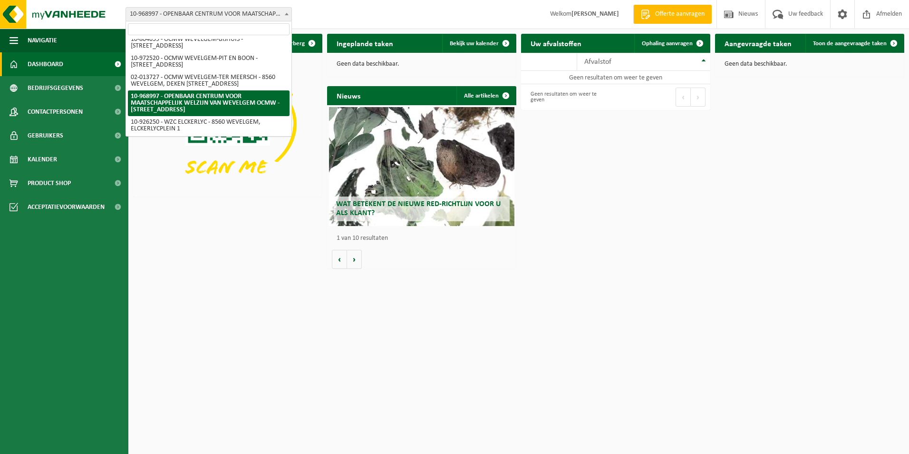
click at [284, 14] on span at bounding box center [287, 14] width 10 height 12
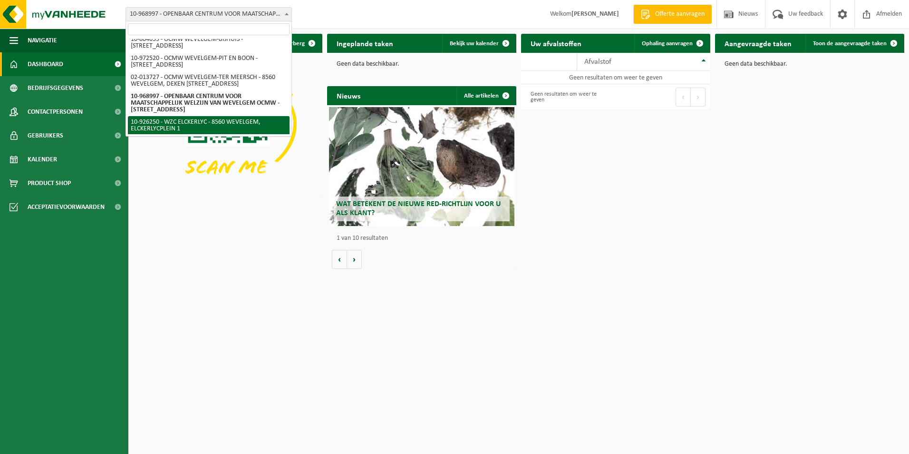
select select "132393"
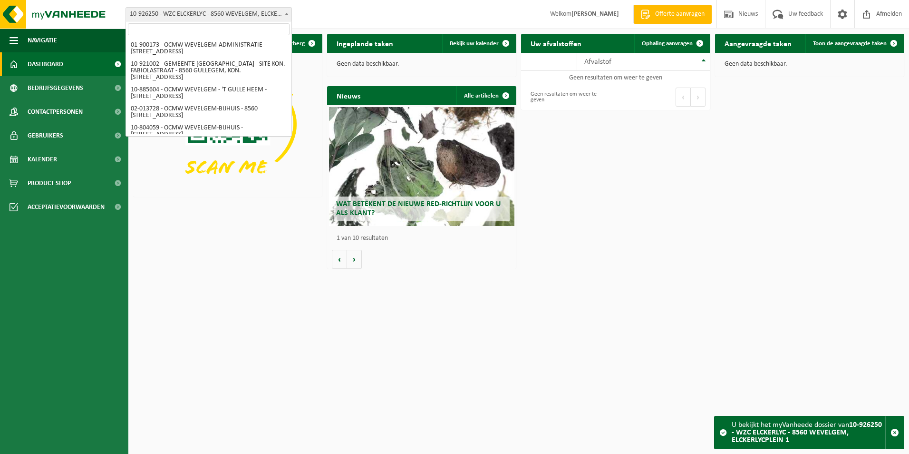
click at [286, 12] on span at bounding box center [287, 14] width 10 height 12
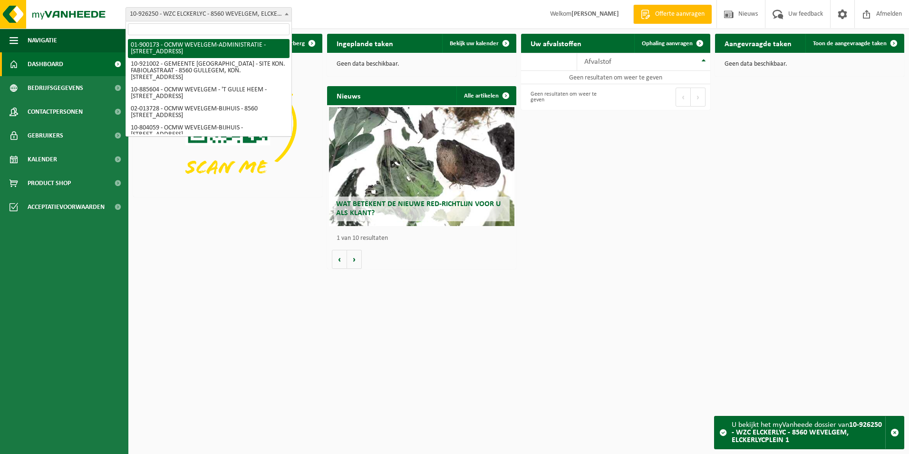
select select "12860"
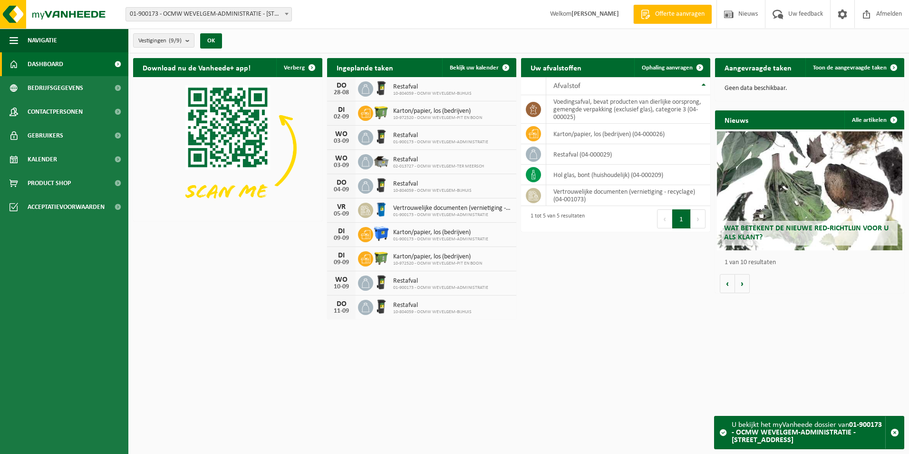
click at [403, 112] on span "Karton/papier, los (bedrijven)" at bounding box center [437, 111] width 89 height 8
drag, startPoint x: 403, startPoint y: 112, endPoint x: 458, endPoint y: 133, distance: 59.0
click at [458, 133] on span "Restafval" at bounding box center [440, 136] width 95 height 8
click at [369, 235] on icon at bounding box center [366, 235] width 10 height 10
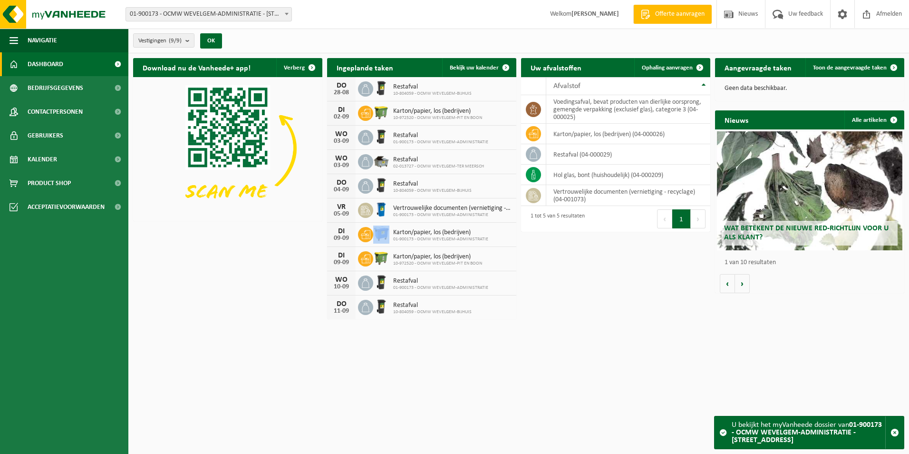
click at [369, 235] on icon at bounding box center [366, 235] width 10 height 10
click at [478, 67] on span "Bekijk uw kalender" at bounding box center [474, 68] width 49 height 6
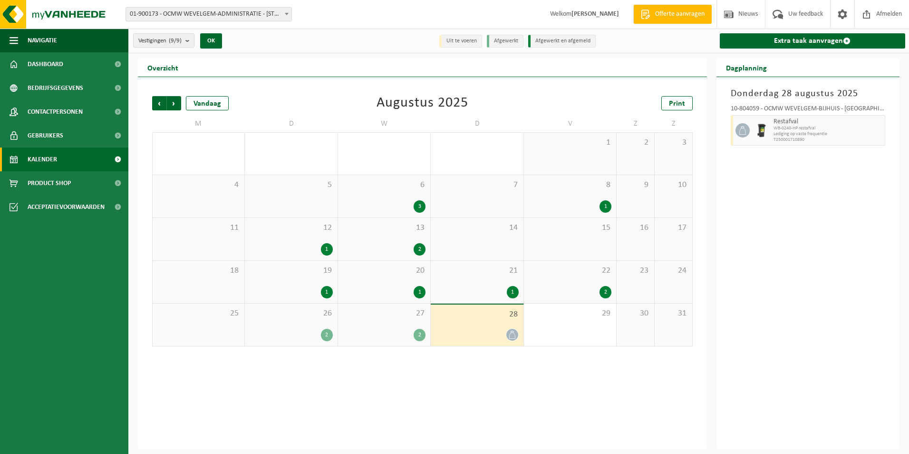
click at [412, 333] on div "2" at bounding box center [384, 335] width 83 height 12
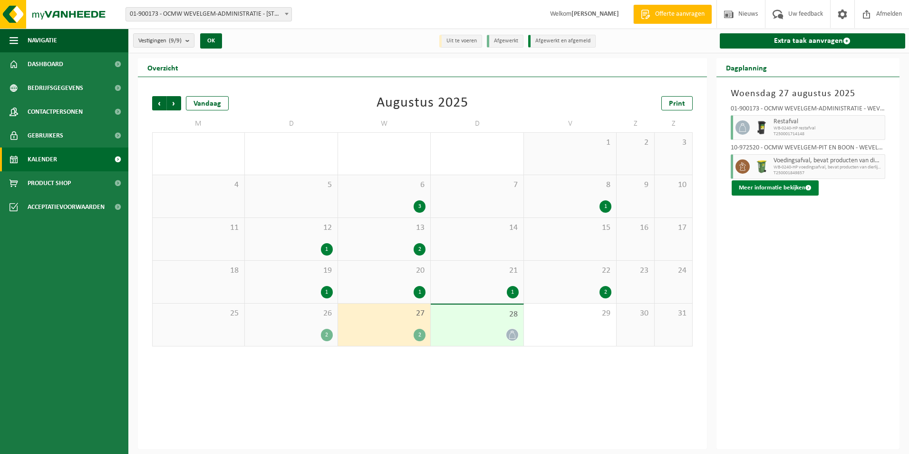
click at [757, 189] on button "Meer informatie bekijken" at bounding box center [775, 187] width 87 height 15
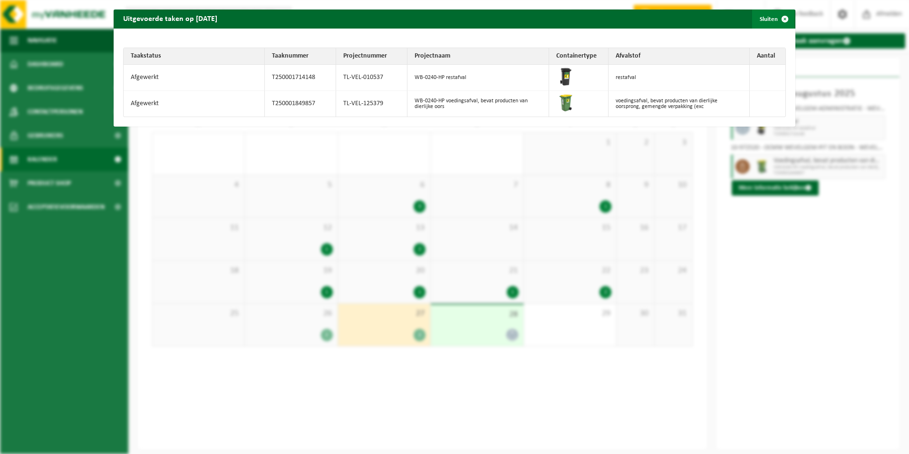
click at [780, 17] on span "button" at bounding box center [785, 19] width 19 height 19
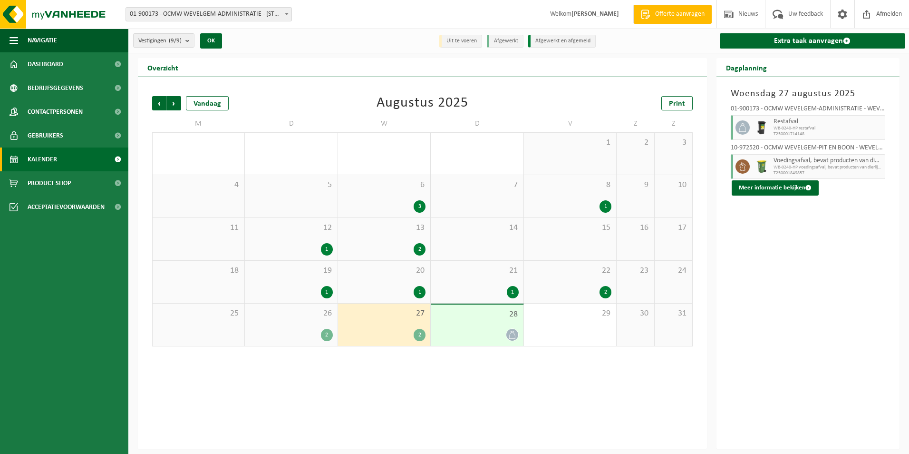
click at [314, 335] on div "2" at bounding box center [291, 335] width 83 height 12
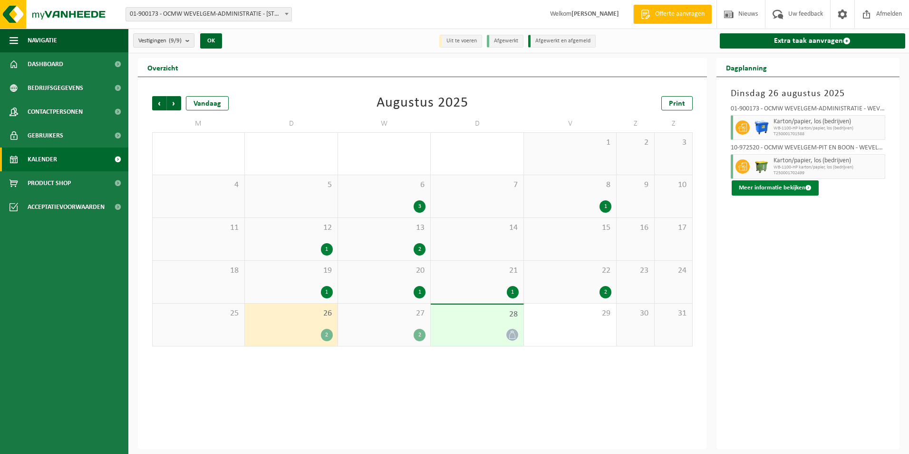
click at [785, 189] on button "Meer informatie bekijken" at bounding box center [775, 187] width 87 height 15
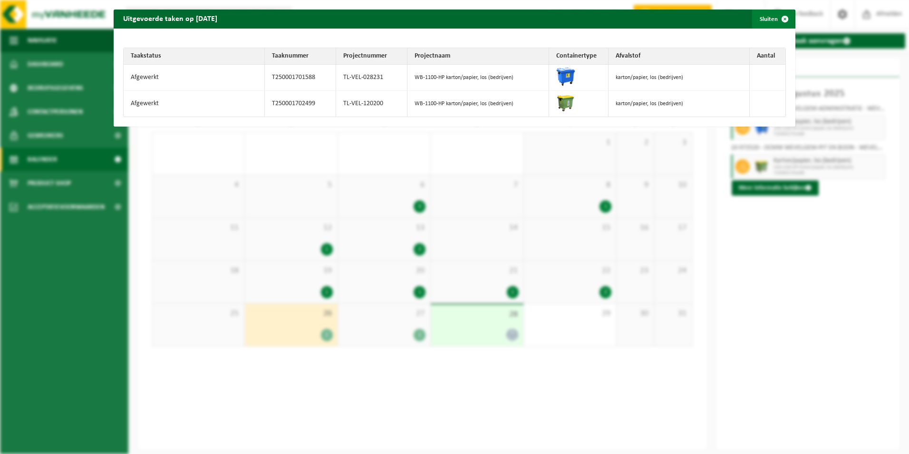
click at [781, 18] on span "button" at bounding box center [785, 19] width 19 height 19
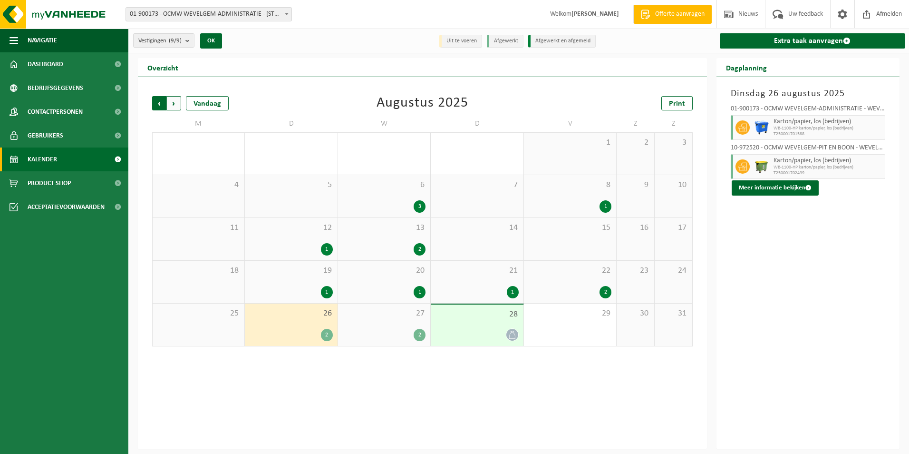
click at [175, 102] on span "Volgende" at bounding box center [174, 103] width 14 height 14
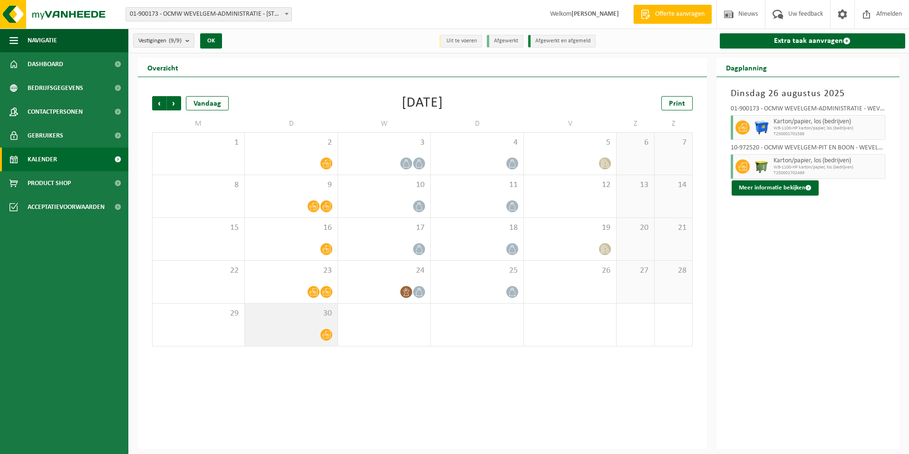
click at [326, 331] on icon at bounding box center [326, 335] width 8 height 8
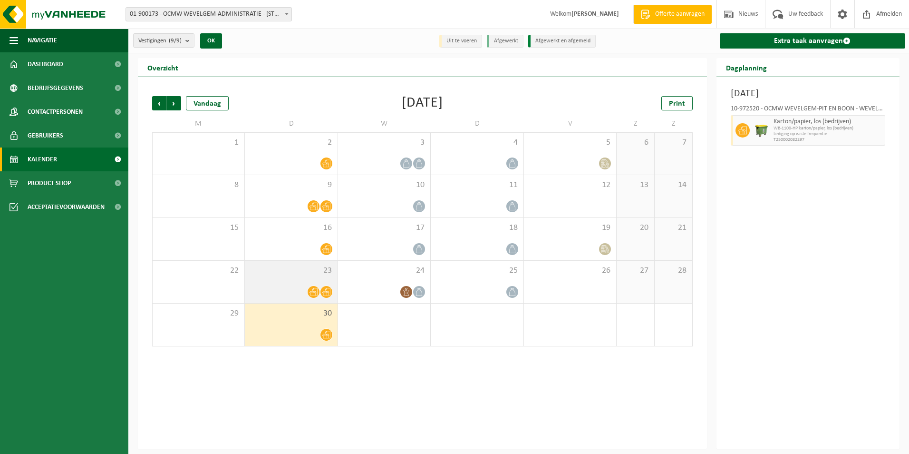
click at [322, 290] on icon at bounding box center [326, 292] width 8 height 8
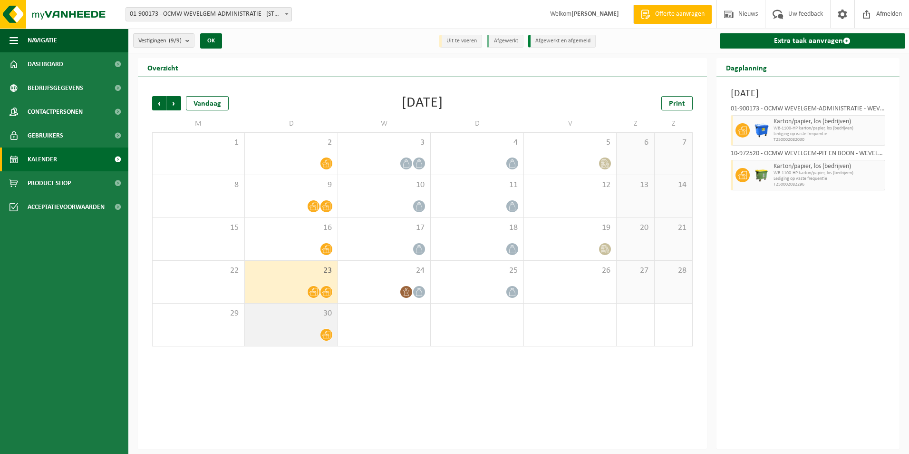
click at [320, 328] on div at bounding box center [291, 334] width 83 height 13
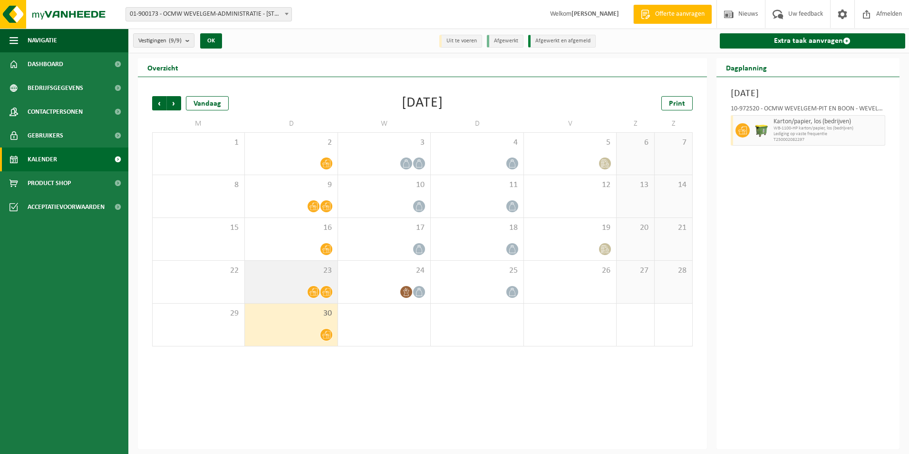
click at [321, 287] on div at bounding box center [291, 291] width 83 height 13
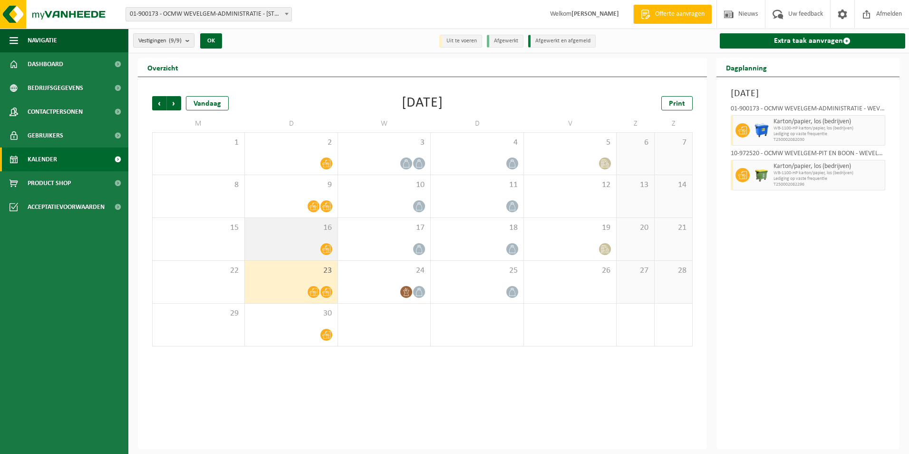
click at [321, 243] on div at bounding box center [291, 249] width 83 height 13
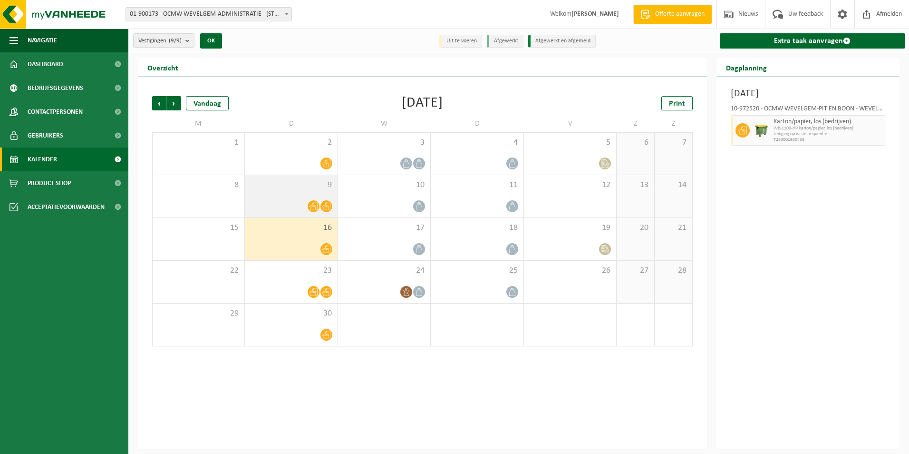
click at [321, 191] on div "9" at bounding box center [291, 196] width 92 height 42
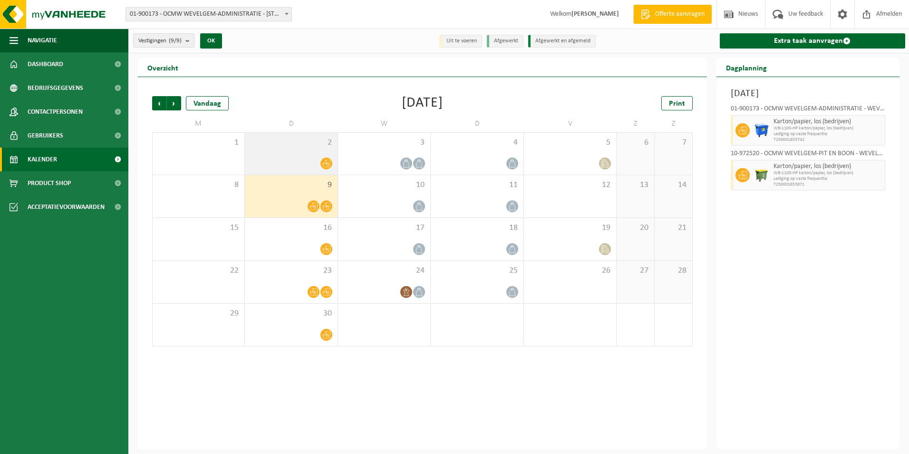
click at [323, 161] on icon at bounding box center [326, 163] width 8 height 8
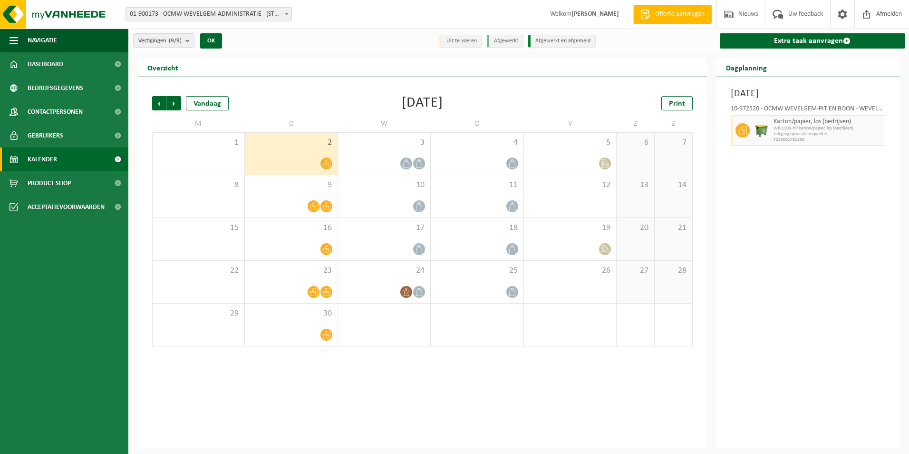
click at [316, 162] on div at bounding box center [291, 163] width 83 height 13
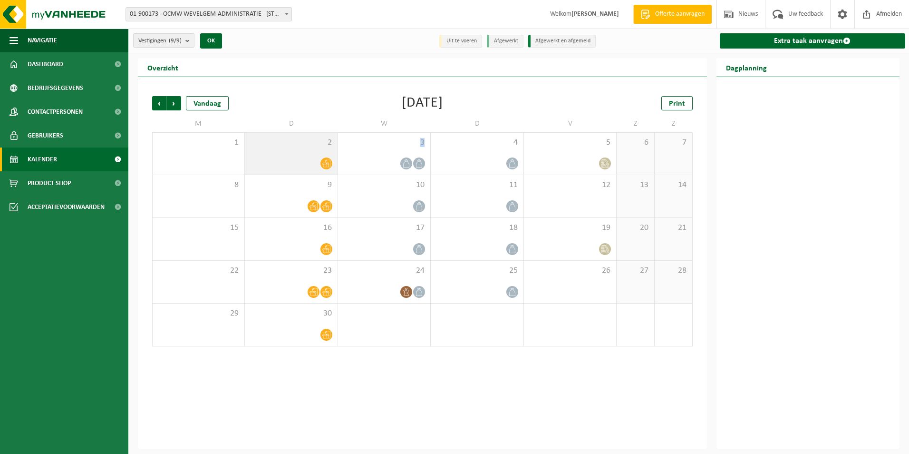
click at [316, 162] on div at bounding box center [291, 163] width 83 height 13
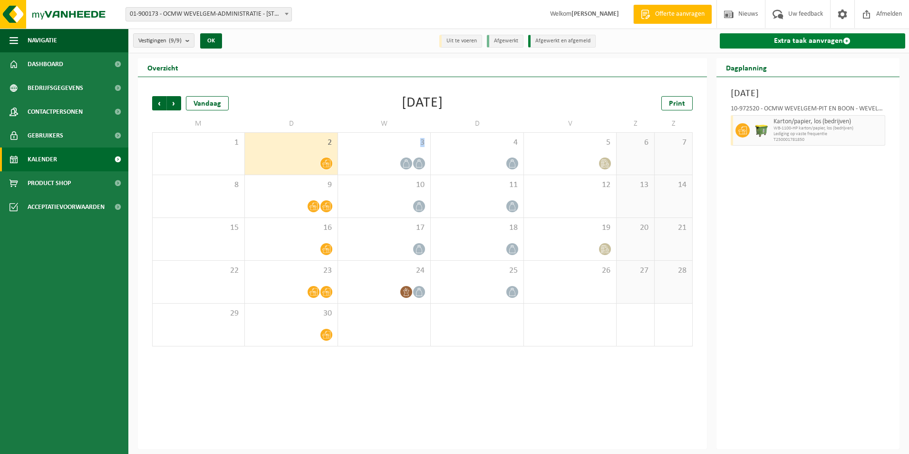
click at [790, 40] on link "Extra taak aanvragen" at bounding box center [813, 40] width 186 height 15
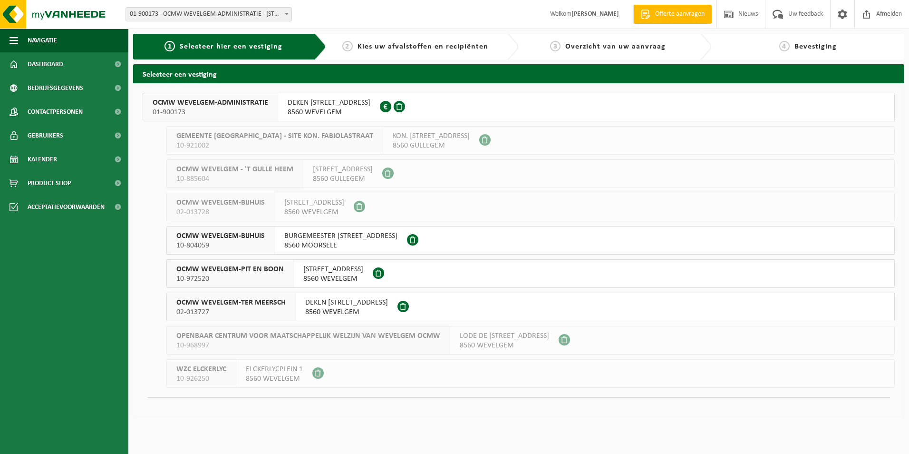
click at [317, 274] on span "8560 WEVELGEM" at bounding box center [333, 279] width 60 height 10
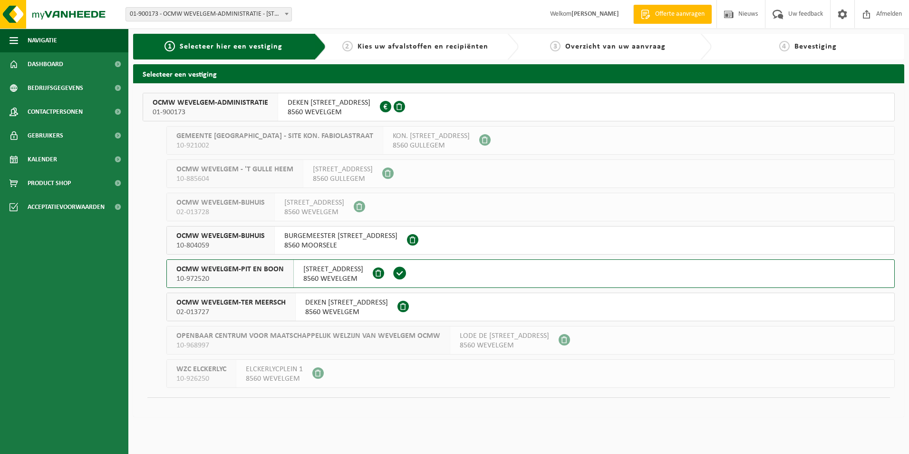
click at [250, 105] on span "OCMW WEVELGEM-ADMINISTRATIE" at bounding box center [211, 103] width 116 height 10
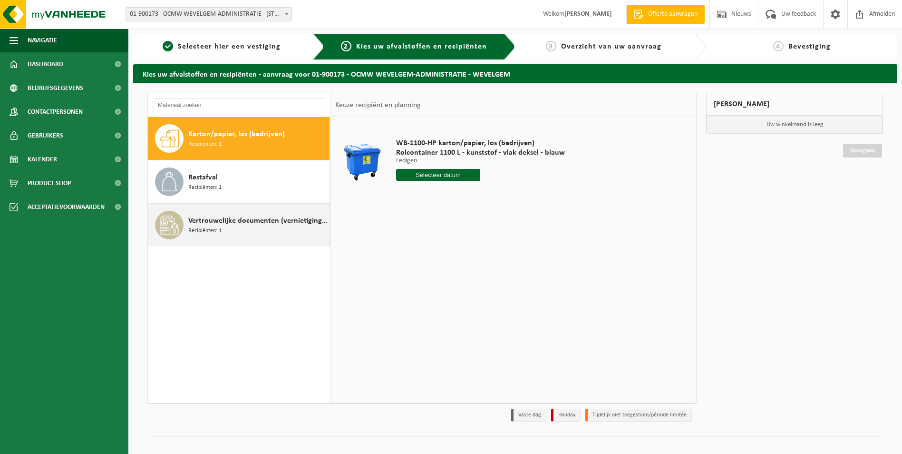
click at [237, 222] on span "Vertrouwelijke documenten (vernietiging - recyclage)" at bounding box center [257, 220] width 139 height 11
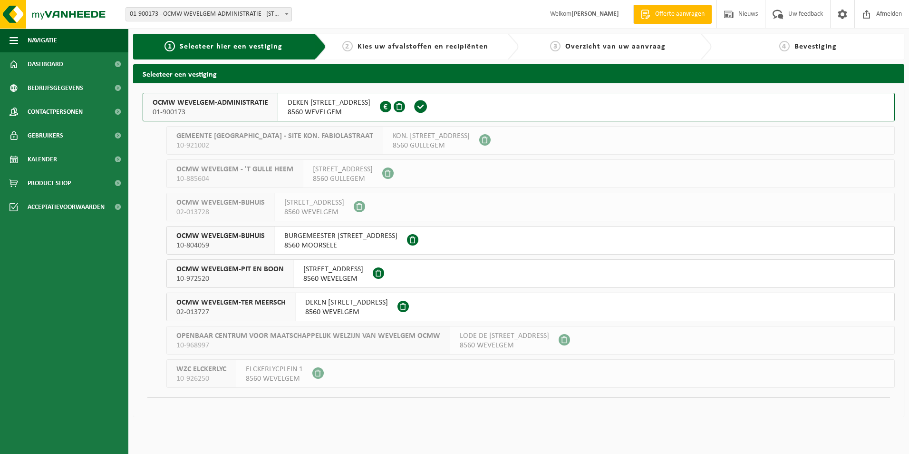
click at [276, 272] on span "OCMW WEVELGEM-PIT EN BOON" at bounding box center [229, 269] width 107 height 10
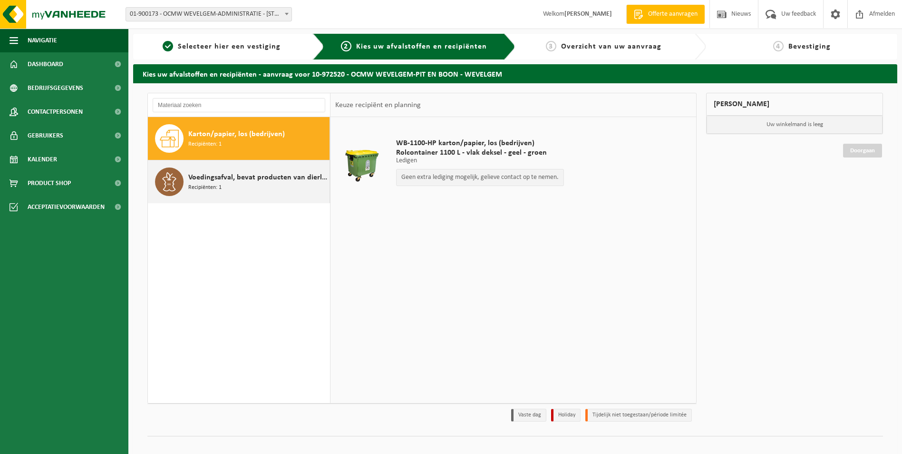
click at [233, 174] on span "Voedingsafval, bevat producten van dierlijke oorsprong, gemengde verpakking (ex…" at bounding box center [257, 177] width 139 height 11
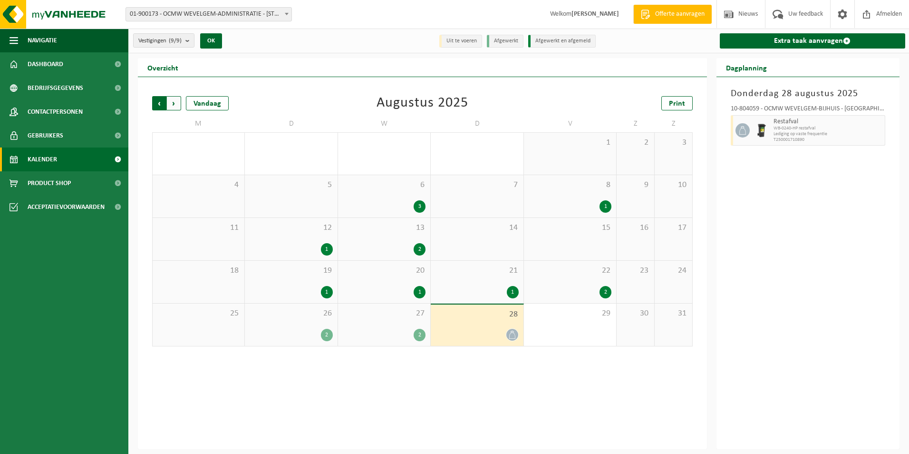
click at [170, 104] on span "Volgende" at bounding box center [174, 103] width 14 height 14
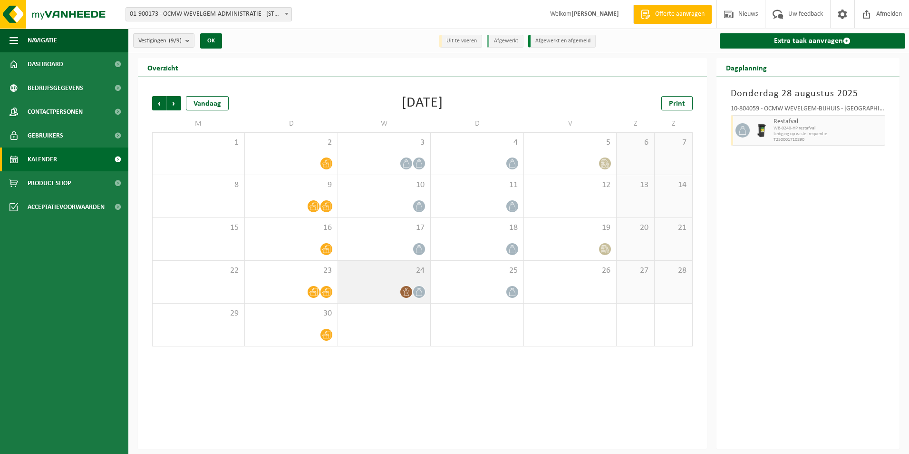
click at [397, 286] on div at bounding box center [384, 291] width 83 height 13
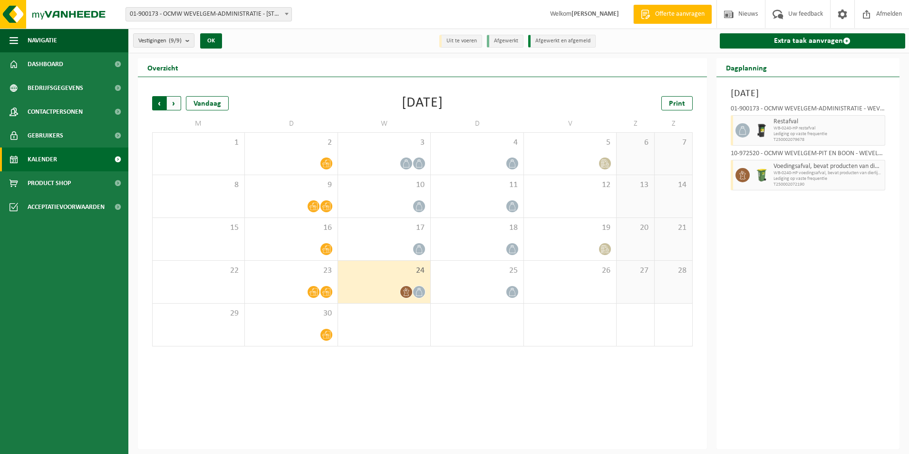
click at [174, 103] on span "Volgende" at bounding box center [174, 103] width 14 height 14
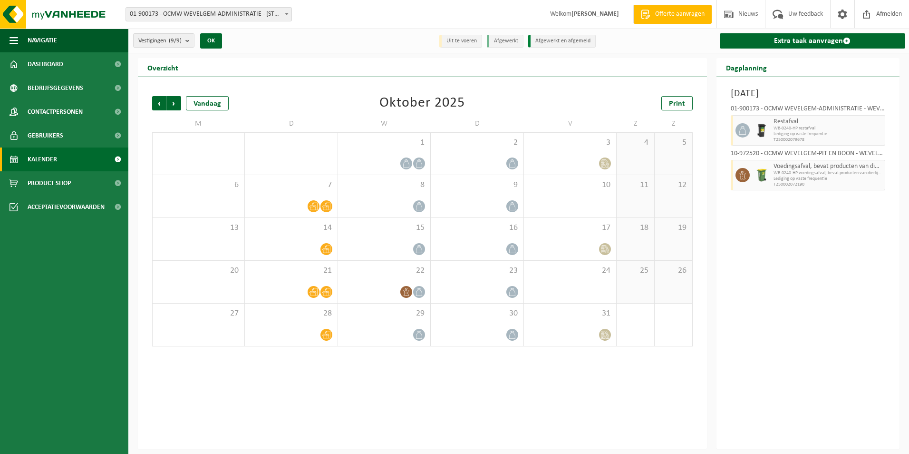
click at [174, 103] on span "Volgende" at bounding box center [174, 103] width 14 height 14
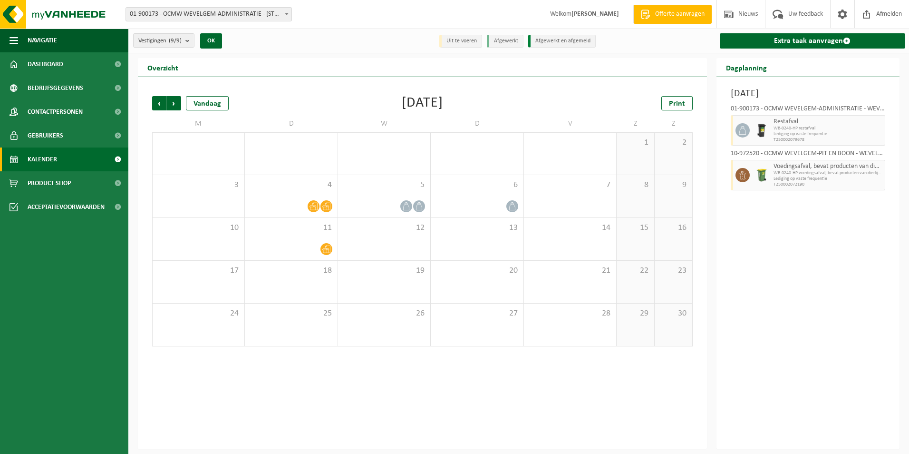
click at [174, 103] on span "Volgende" at bounding box center [174, 103] width 14 height 14
click at [157, 103] on span "Vorige" at bounding box center [159, 103] width 14 height 14
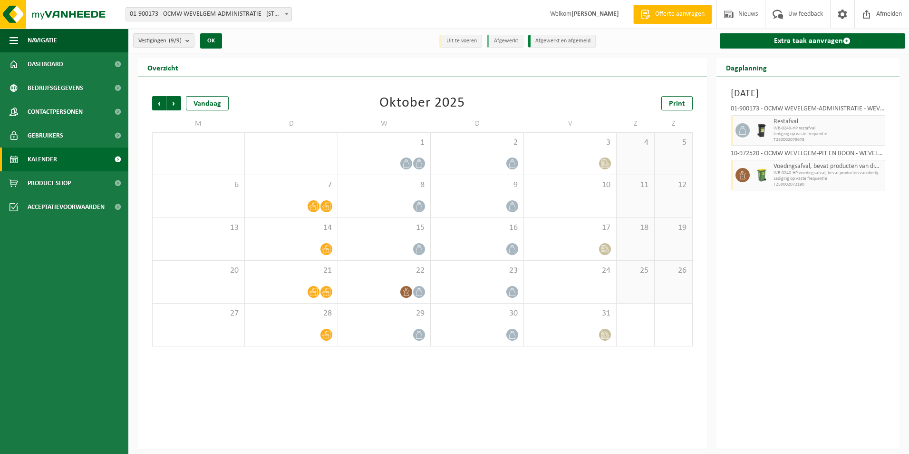
click at [157, 103] on span "Vorige" at bounding box center [159, 103] width 14 height 14
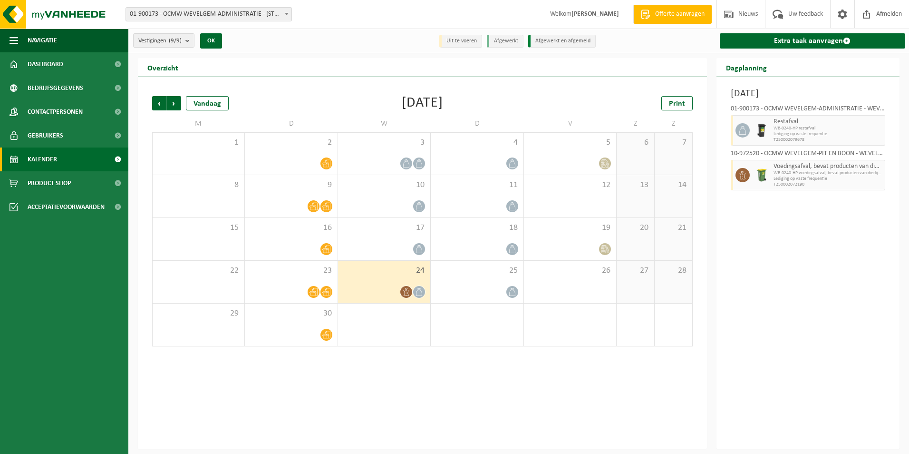
click at [157, 103] on span "Vorige" at bounding box center [159, 103] width 14 height 14
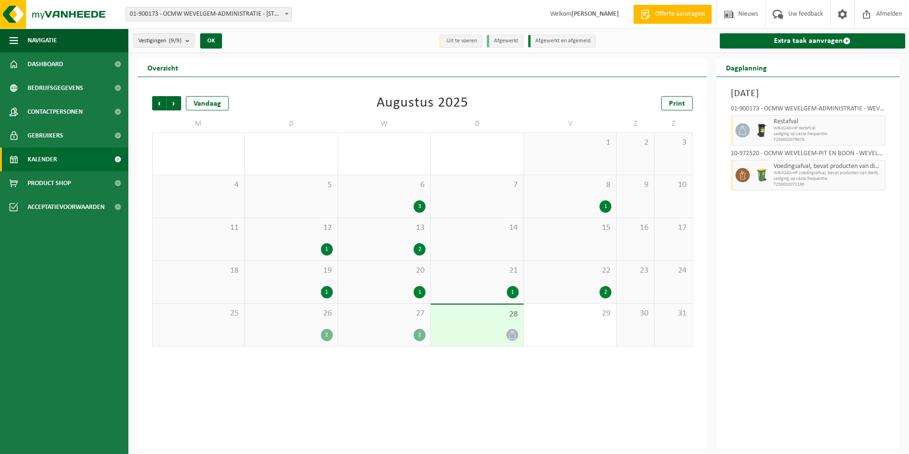
click at [157, 103] on span "Vorige" at bounding box center [159, 103] width 14 height 14
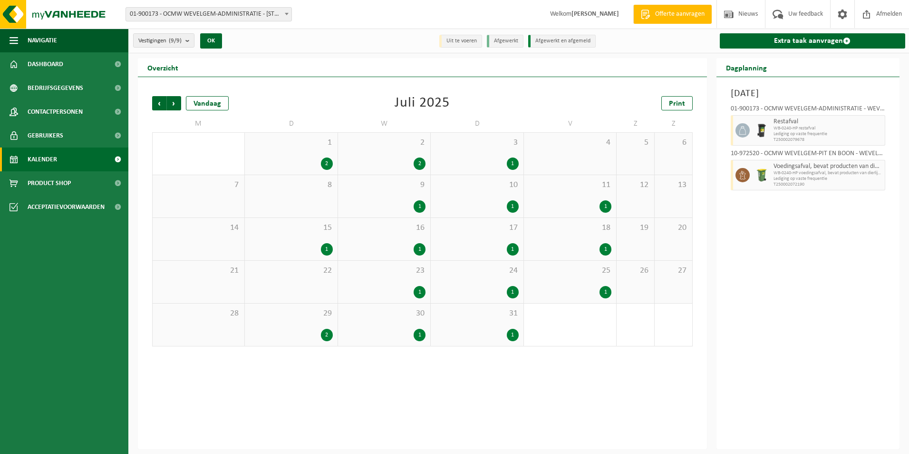
click at [157, 103] on span "Vorige" at bounding box center [159, 103] width 14 height 14
click at [418, 329] on div "3" at bounding box center [420, 335] width 12 height 12
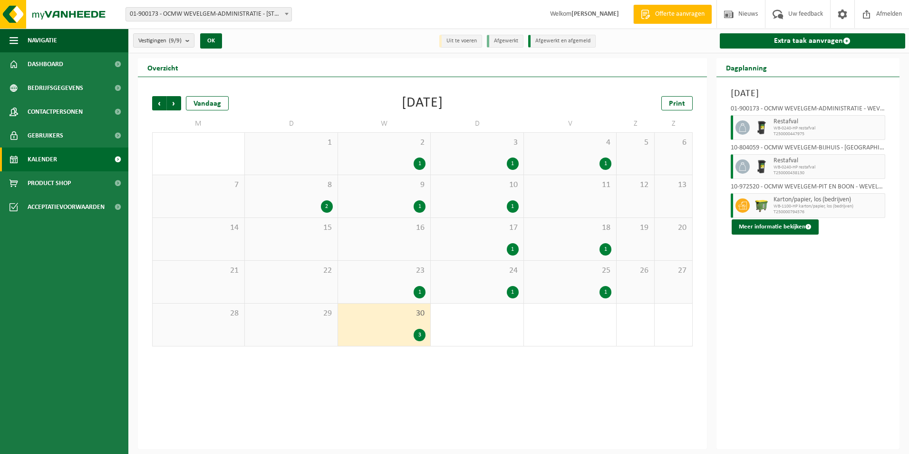
click at [315, 205] on div "2" at bounding box center [291, 206] width 83 height 12
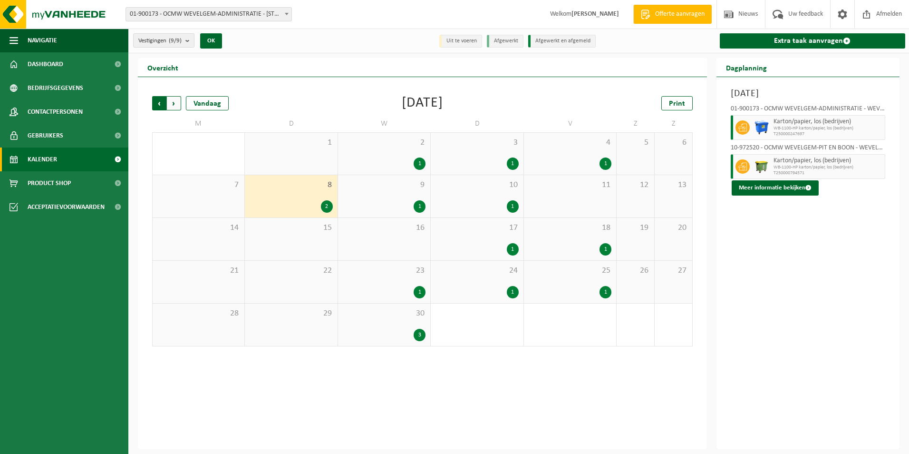
click at [173, 105] on span "Volgende" at bounding box center [174, 103] width 14 height 14
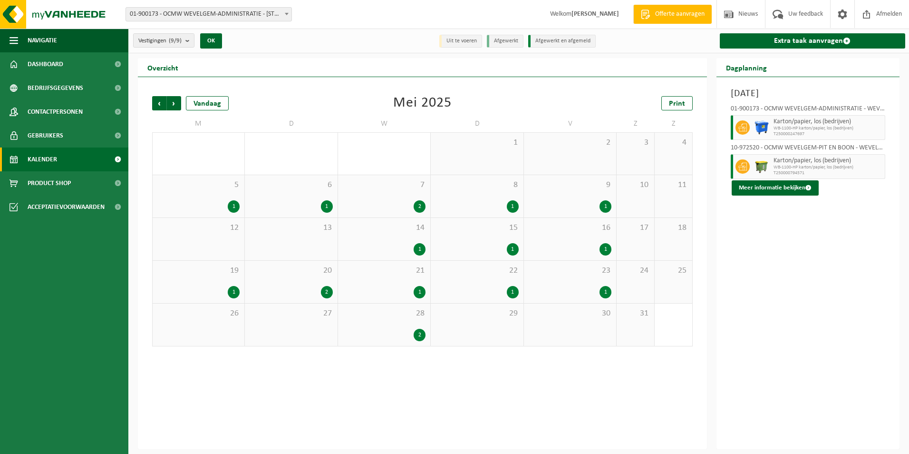
click at [407, 329] on div "2" at bounding box center [384, 335] width 83 height 12
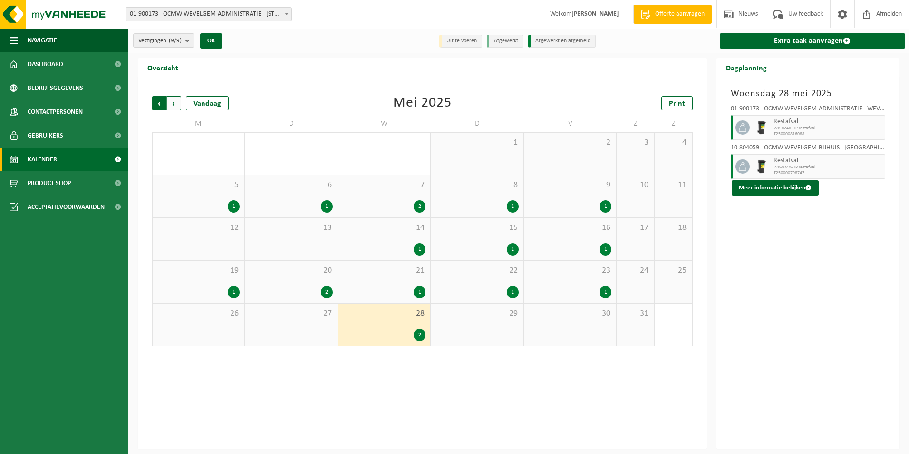
click at [173, 99] on span "Volgende" at bounding box center [174, 103] width 14 height 14
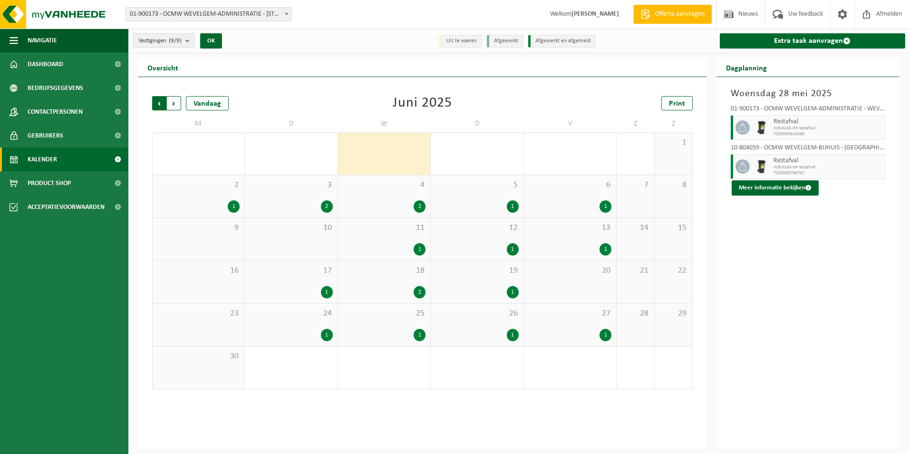
click at [173, 99] on span "Volgende" at bounding box center [174, 103] width 14 height 14
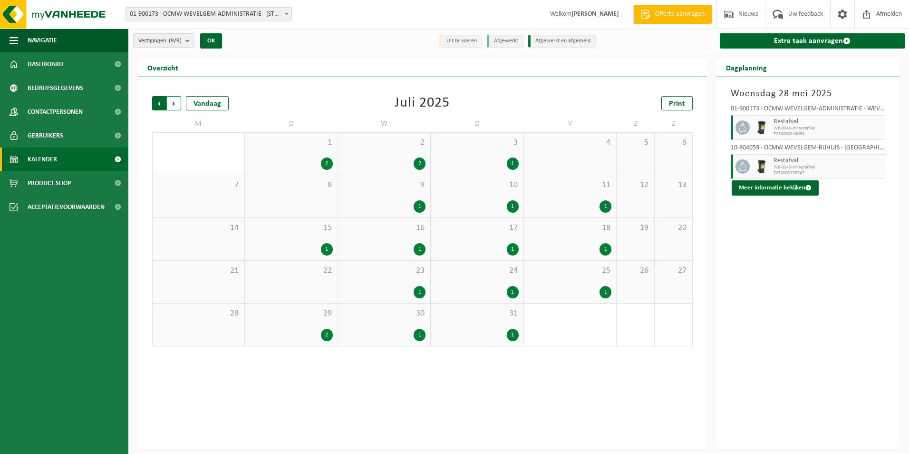
click at [175, 99] on span "Volgende" at bounding box center [174, 103] width 14 height 14
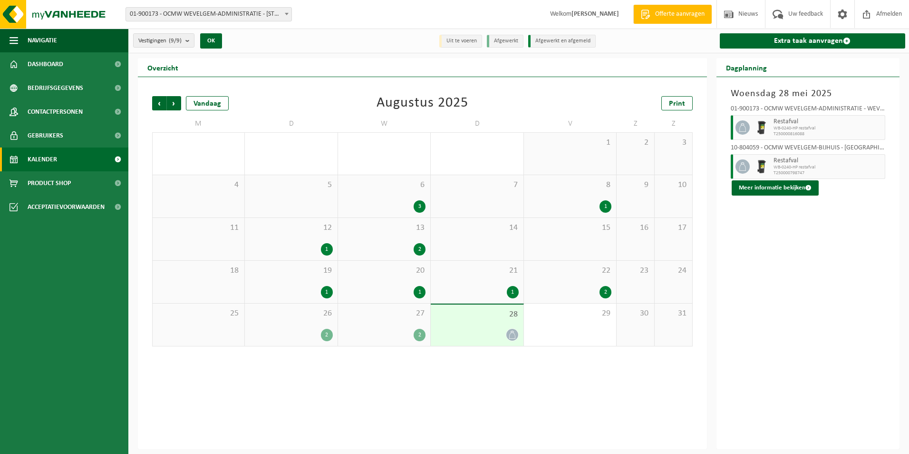
click at [175, 99] on span "Volgende" at bounding box center [174, 103] width 14 height 14
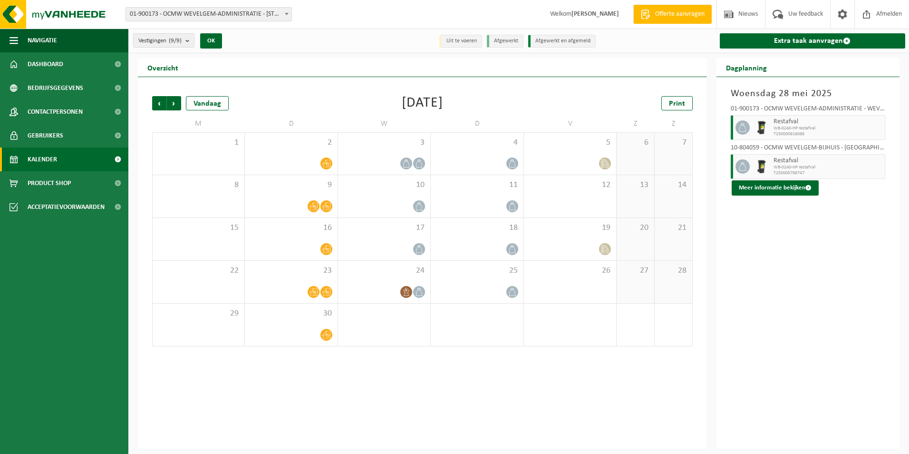
click at [175, 99] on span "Volgende" at bounding box center [174, 103] width 14 height 14
